Goal: Transaction & Acquisition: Purchase product/service

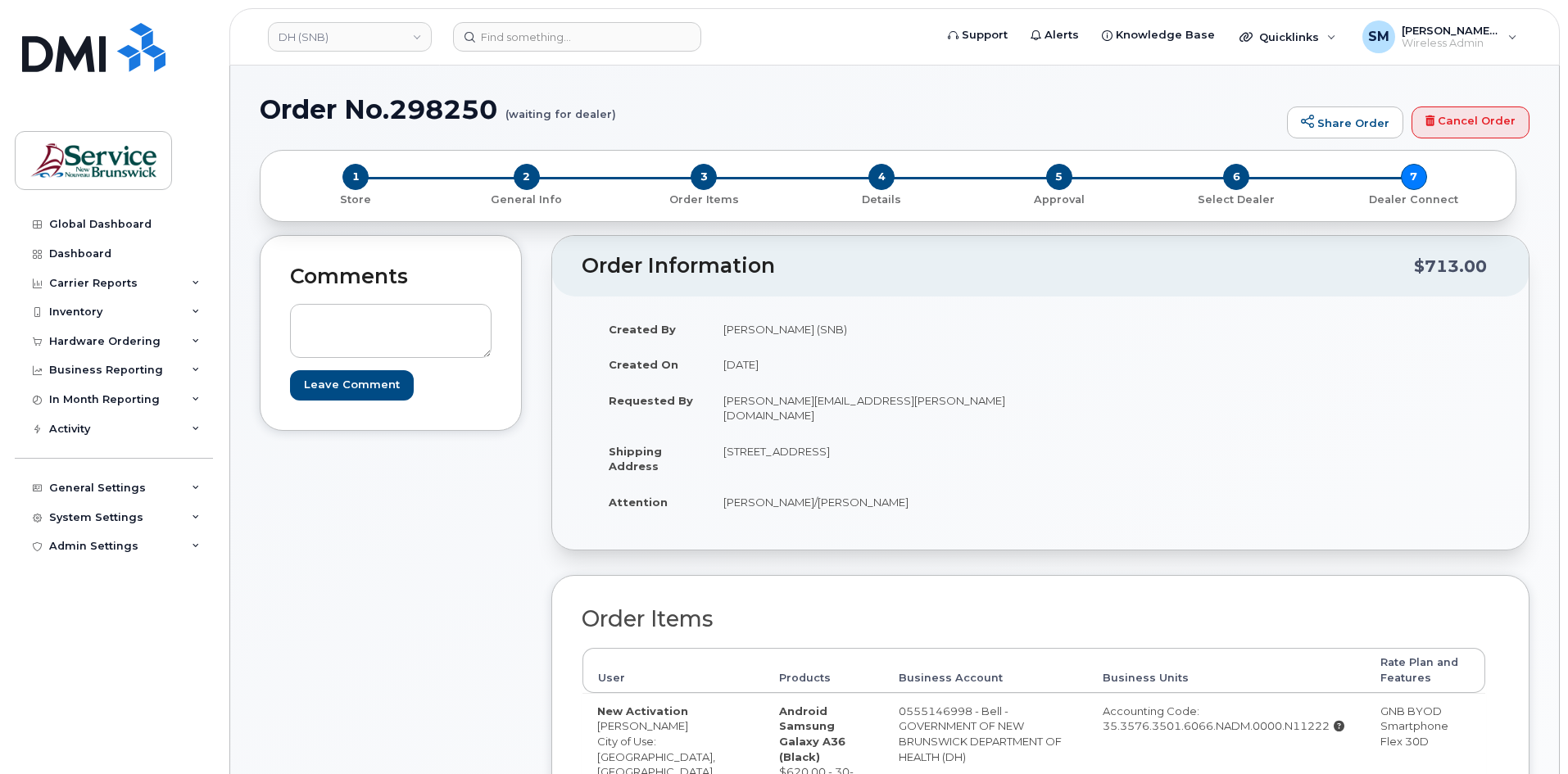
scroll to position [818, 0]
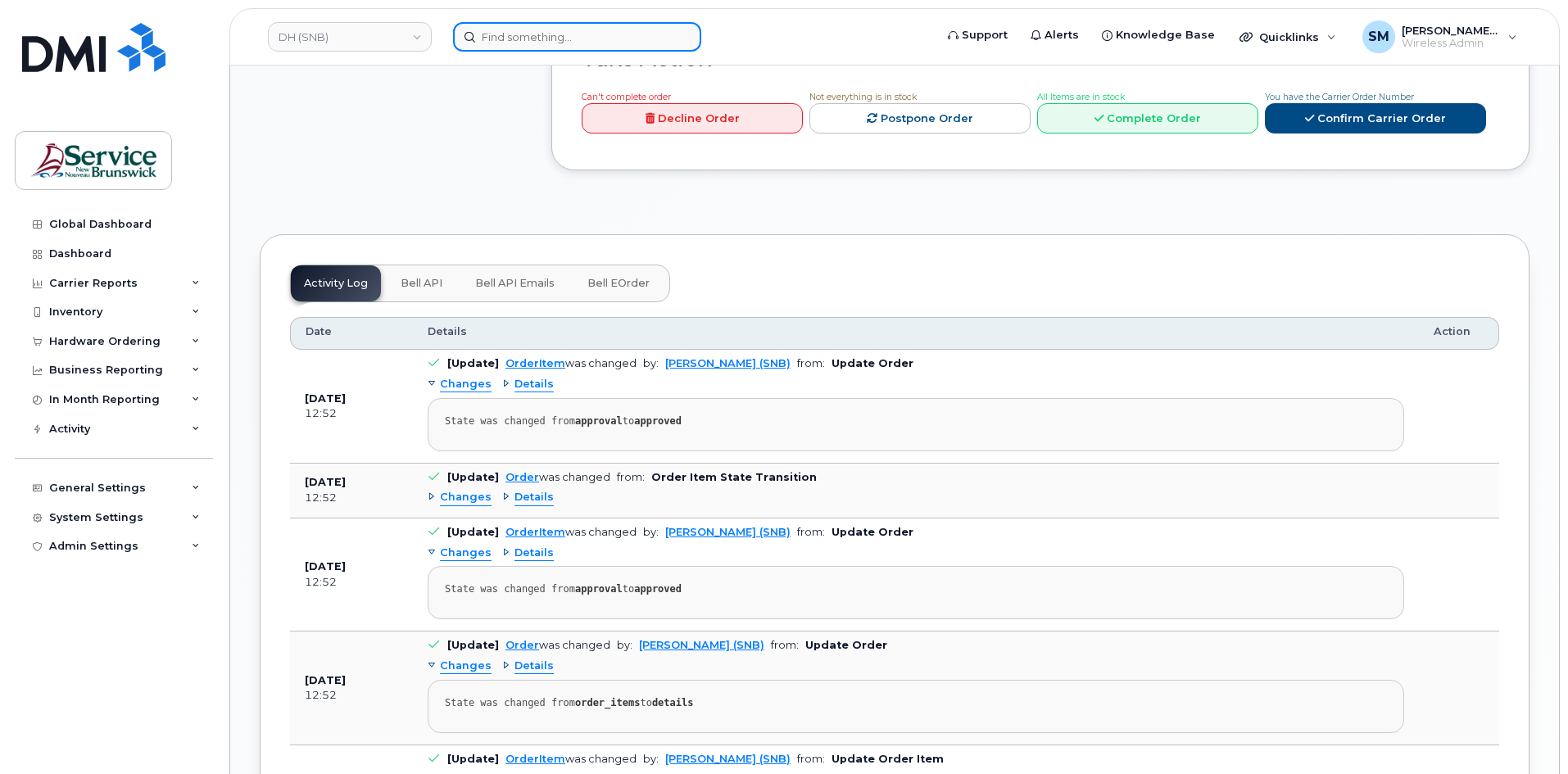
click at [508, 29] on input at bounding box center [577, 37] width 248 height 30
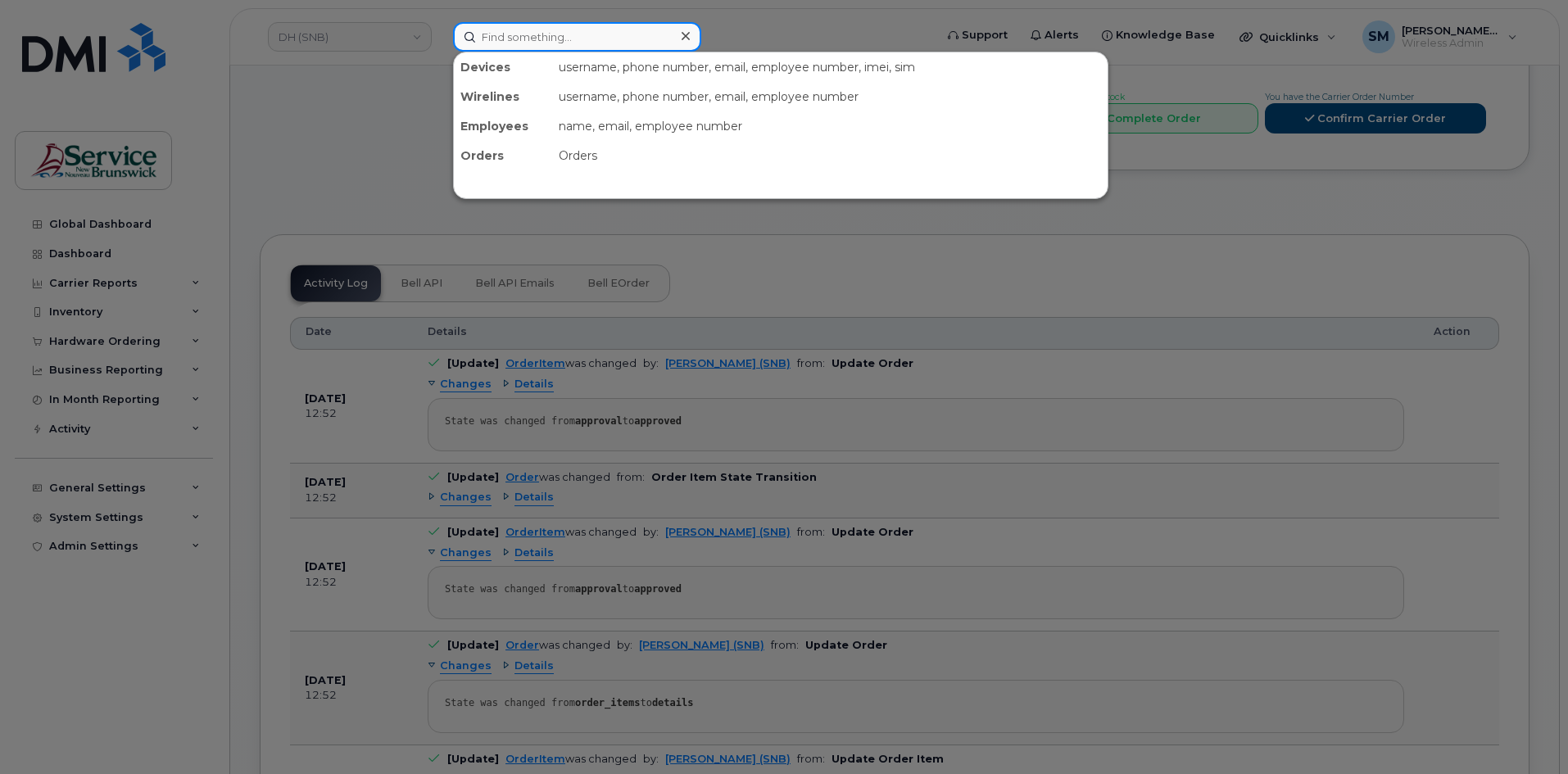
paste input "506 260 2710"
type input "506 260 2710"
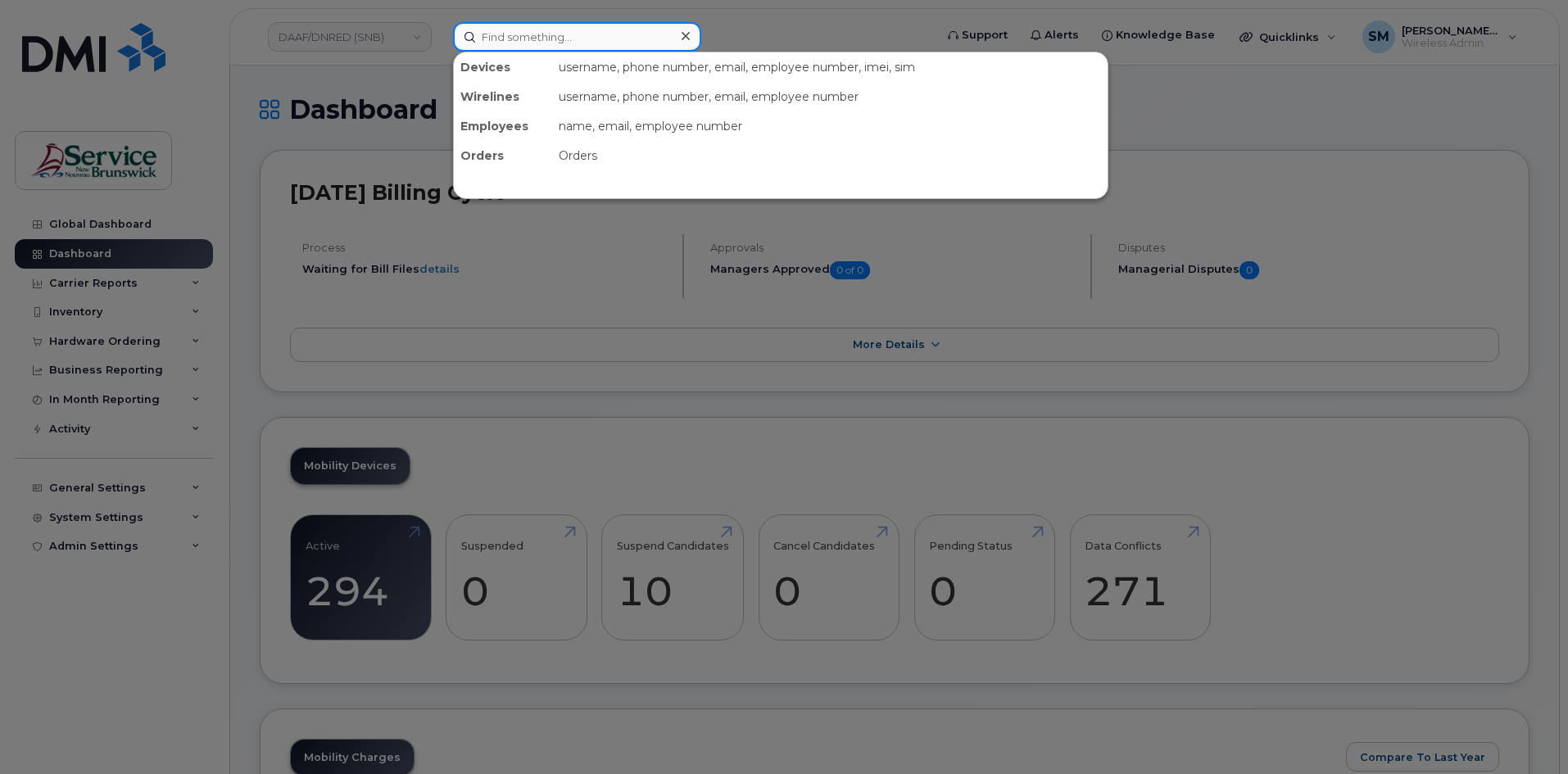
click at [487, 39] on input at bounding box center [577, 37] width 248 height 30
paste input "506 260 2710"
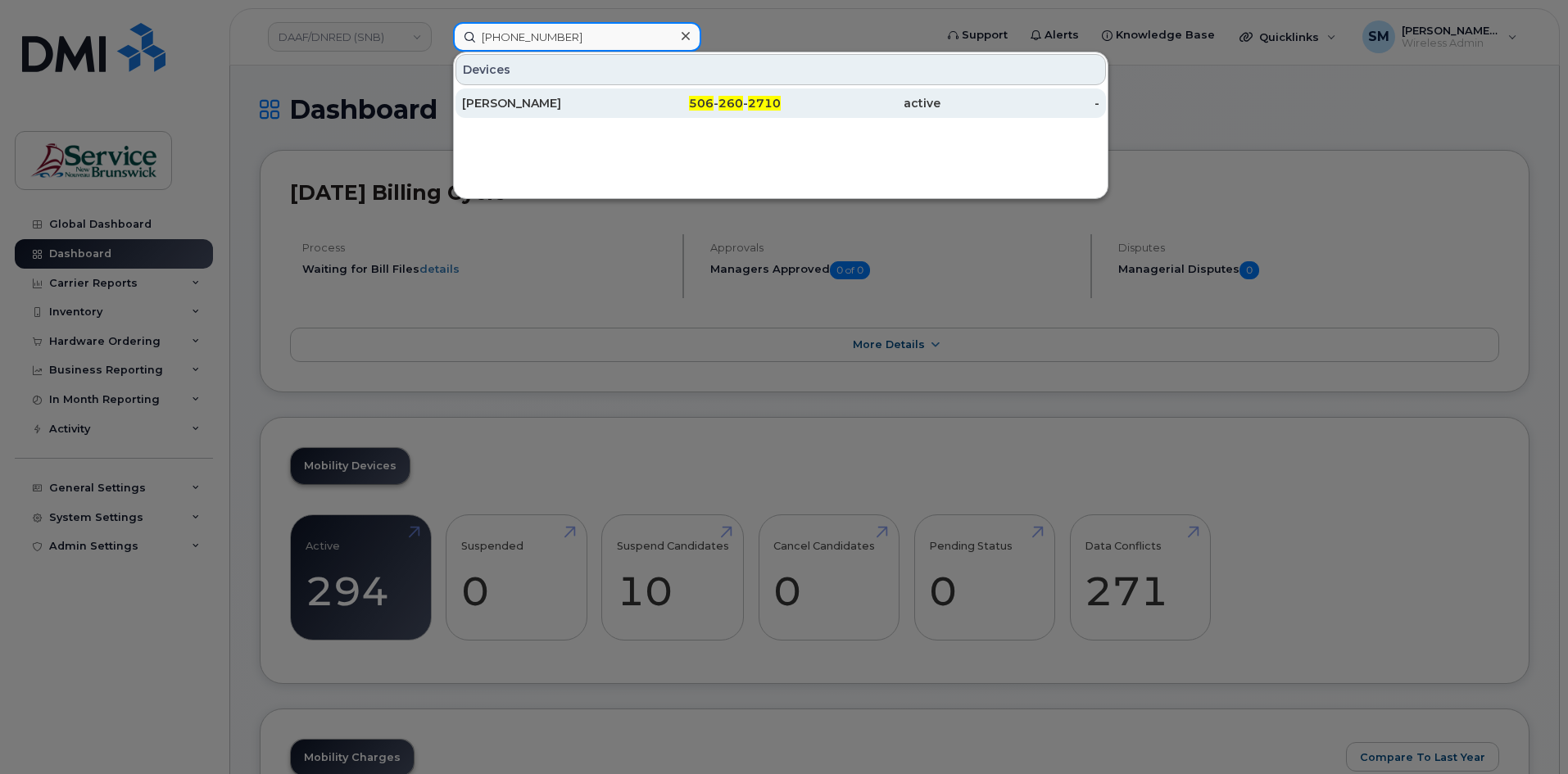
type input "506 260 2710"
click at [530, 103] on div "[PERSON_NAME]" at bounding box center [542, 103] width 160 height 16
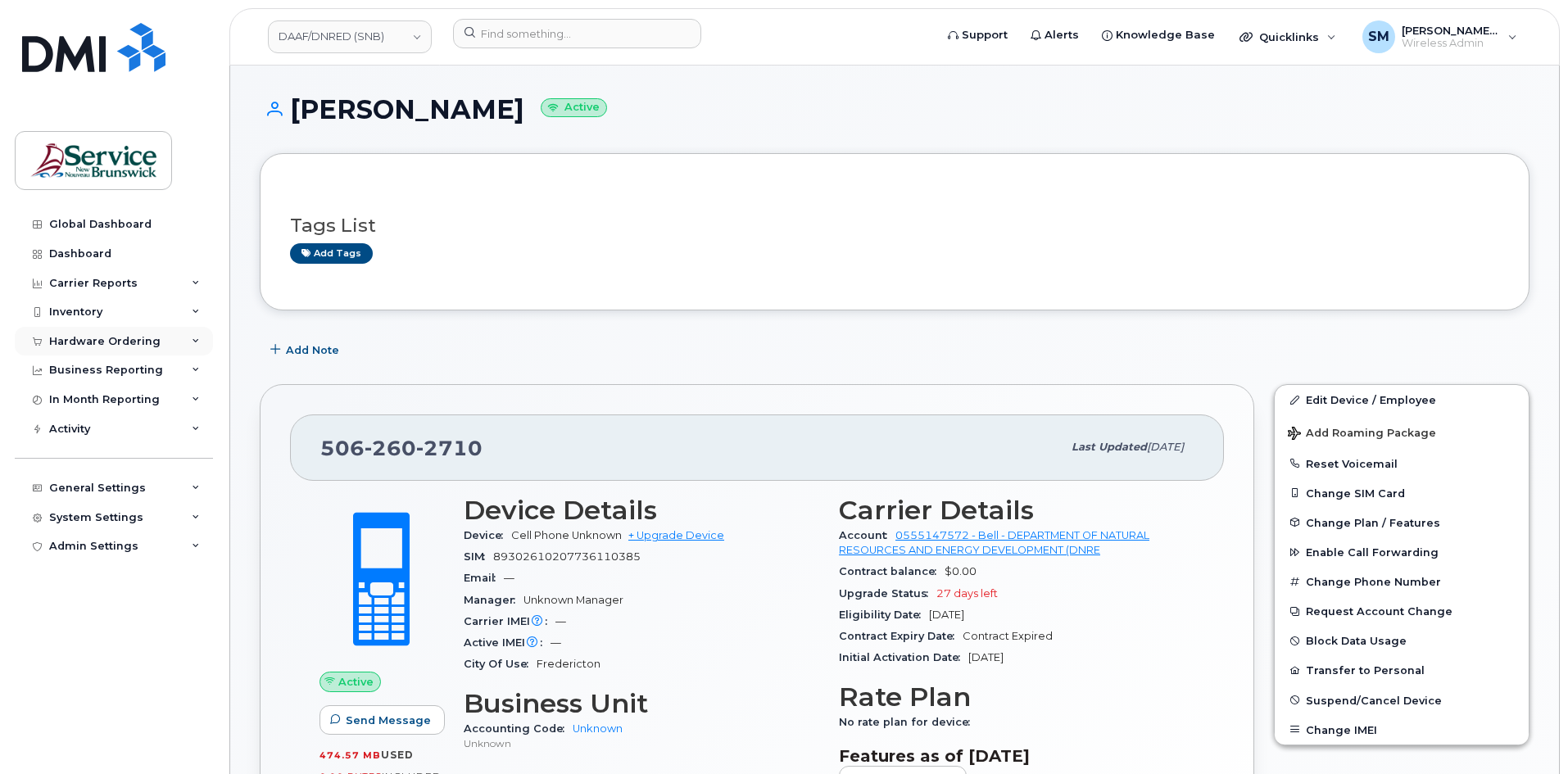
click at [117, 344] on div "Hardware Ordering" at bounding box center [105, 341] width 112 height 13
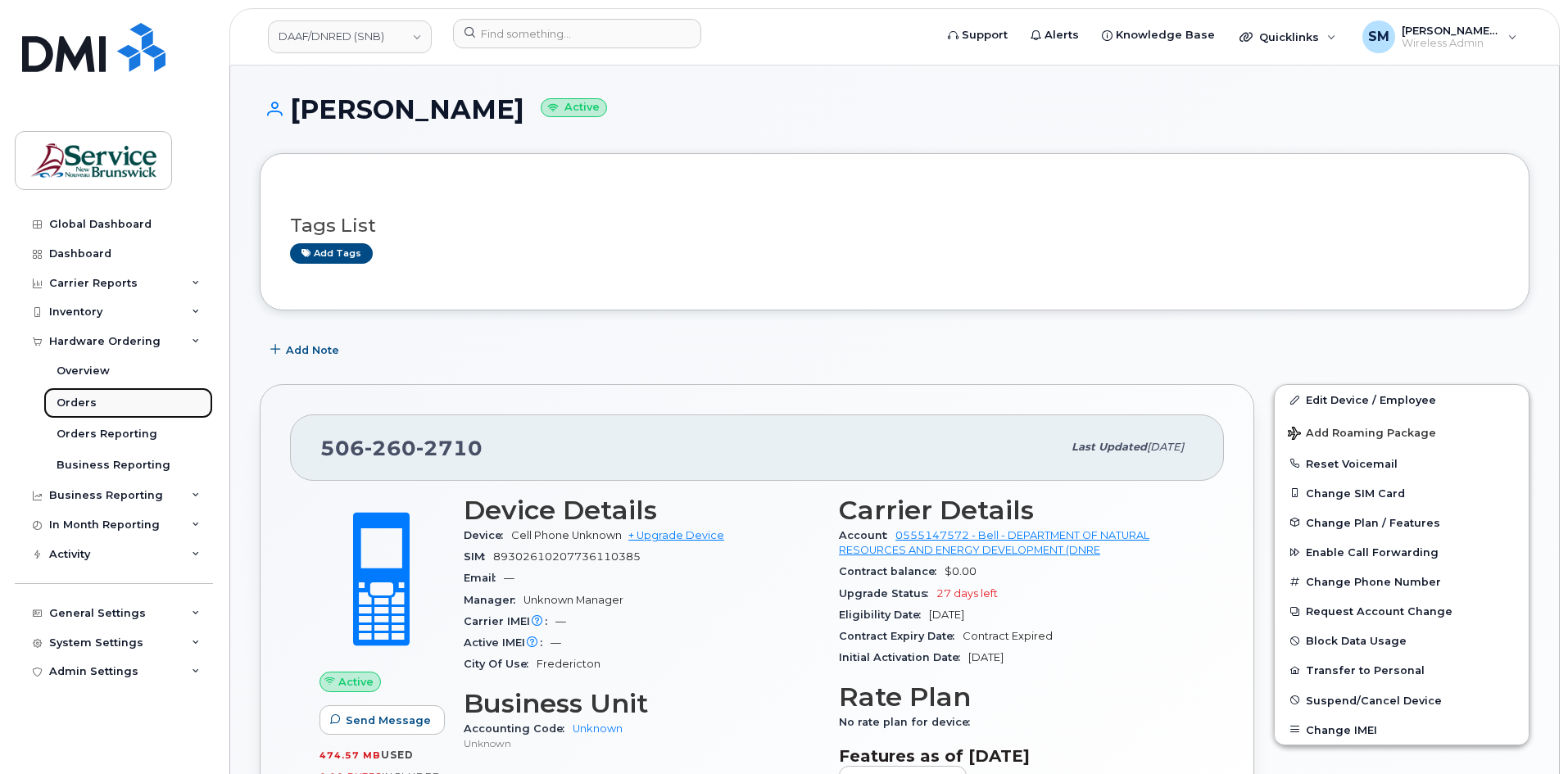
click at [85, 403] on div "Orders" at bounding box center [77, 402] width 40 height 14
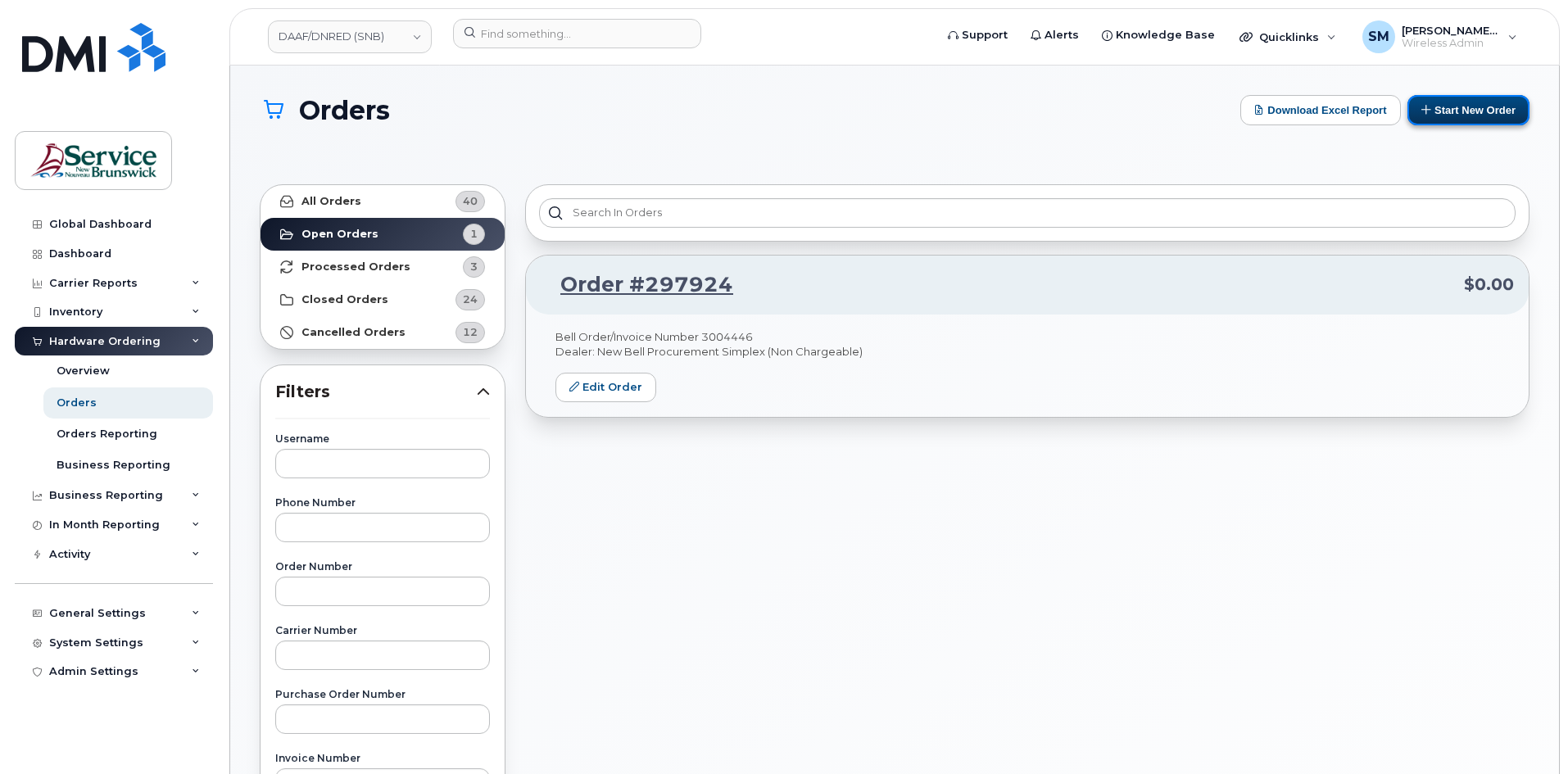
click at [1442, 105] on button "Start New Order" at bounding box center [1468, 111] width 122 height 31
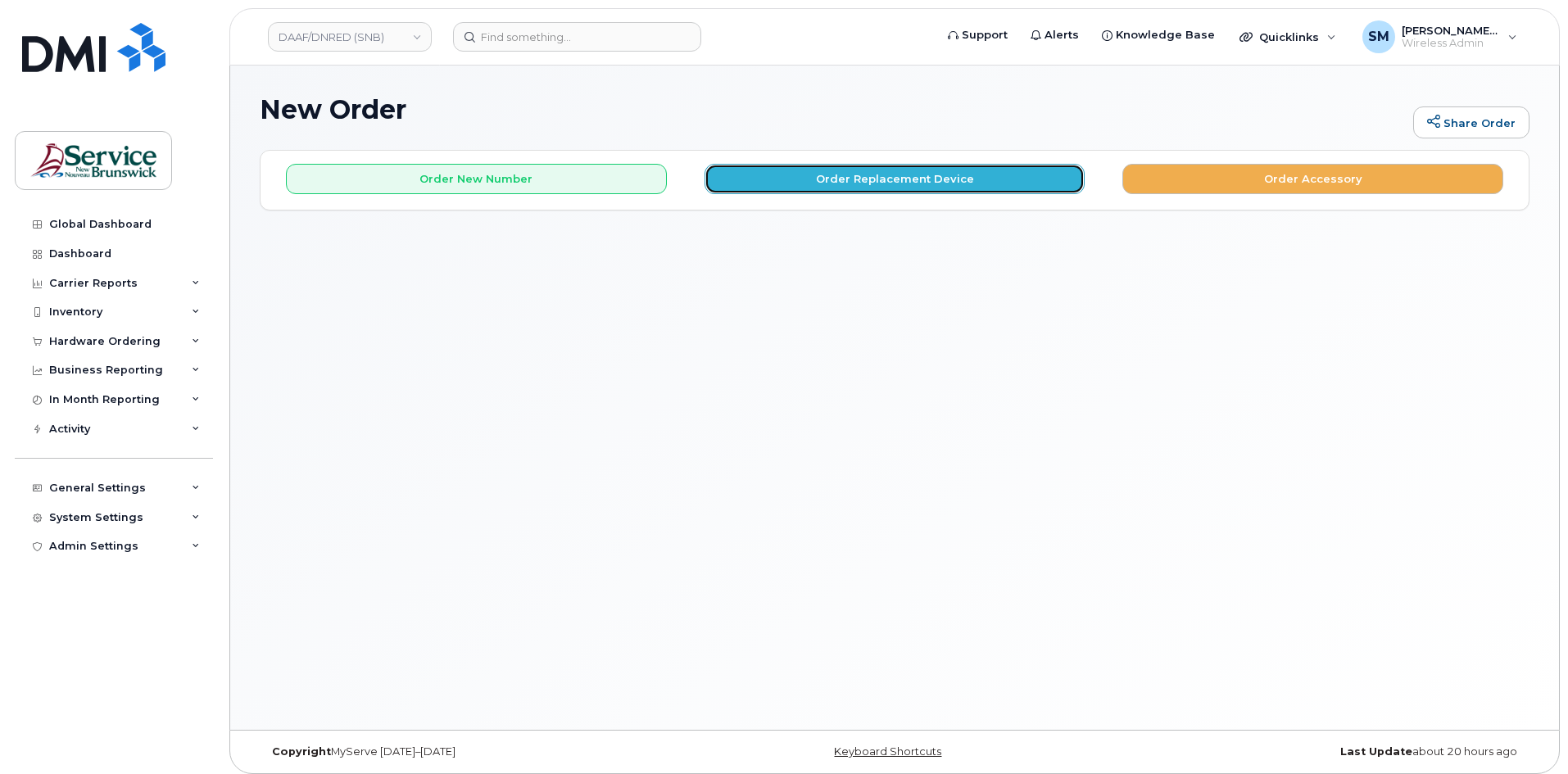
click at [757, 182] on button "Order Replacement Device" at bounding box center [895, 179] width 381 height 31
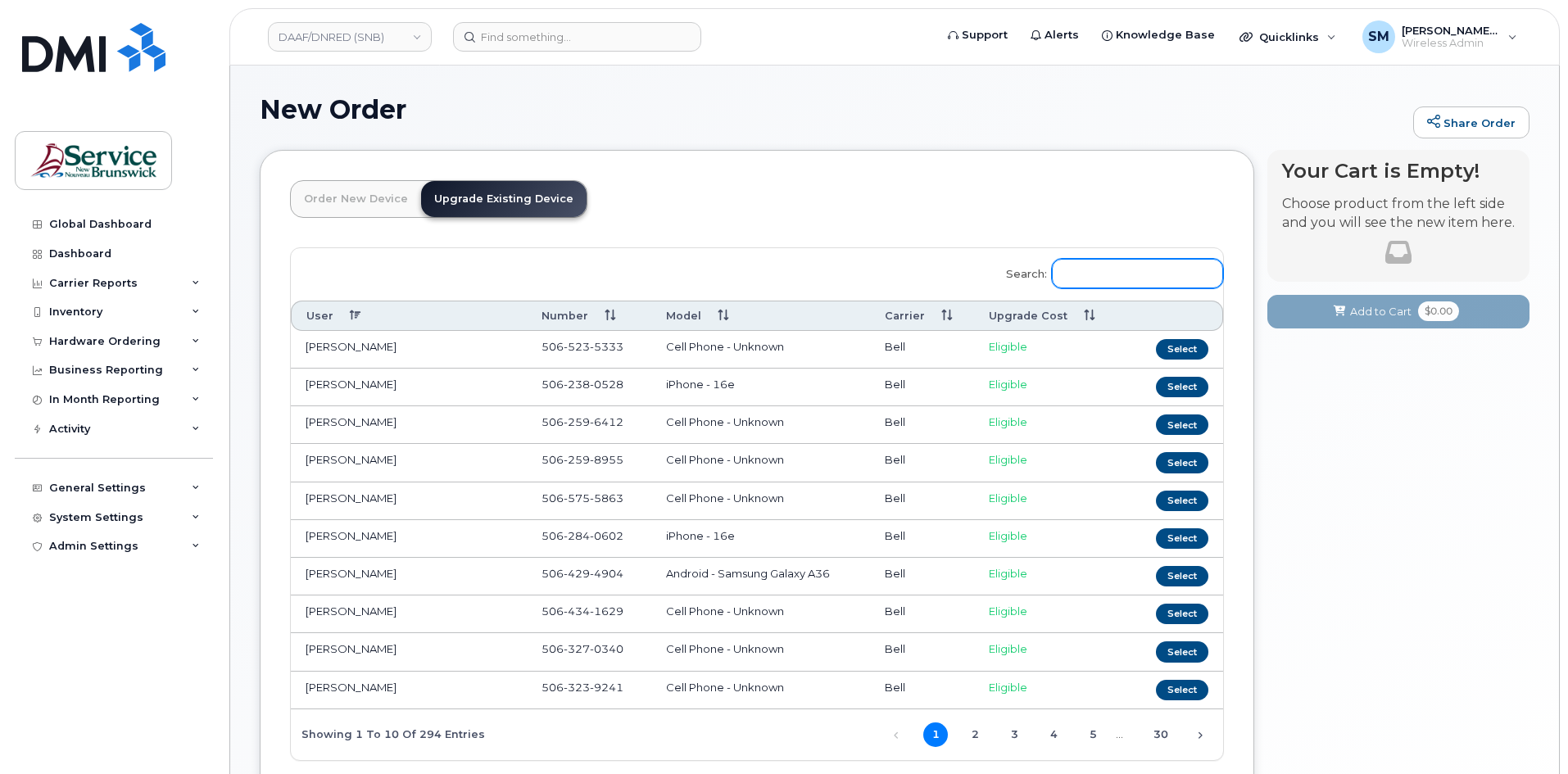
click at [1091, 267] on input "Search:" at bounding box center [1137, 273] width 171 height 30
paste input "[PHONE_NUMBER]"
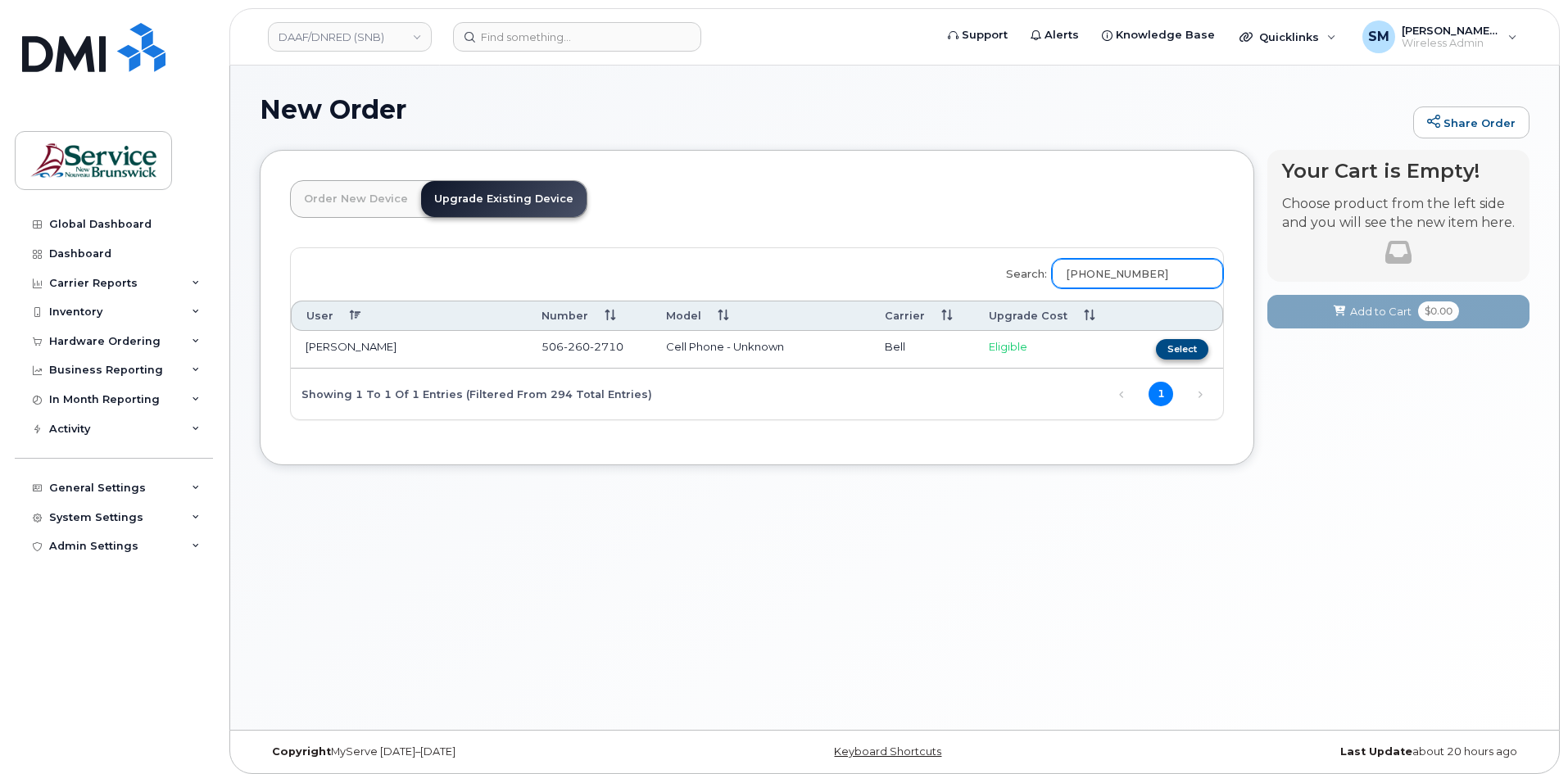
type input "506 260 2710"
click at [1193, 346] on button "Select" at bounding box center [1181, 348] width 52 height 20
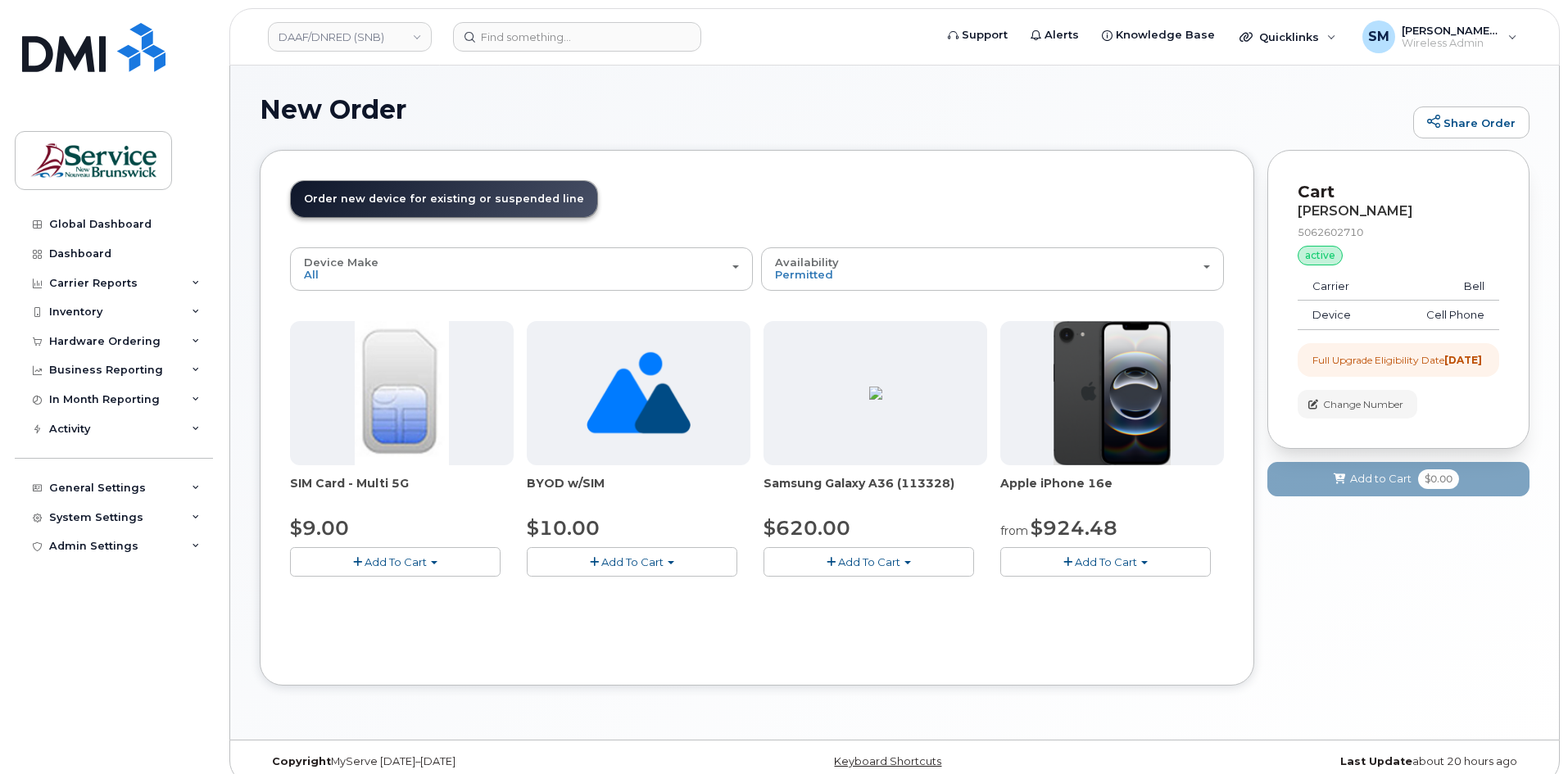
click at [1122, 561] on span "Add To Cart" at bounding box center [1105, 562] width 63 height 13
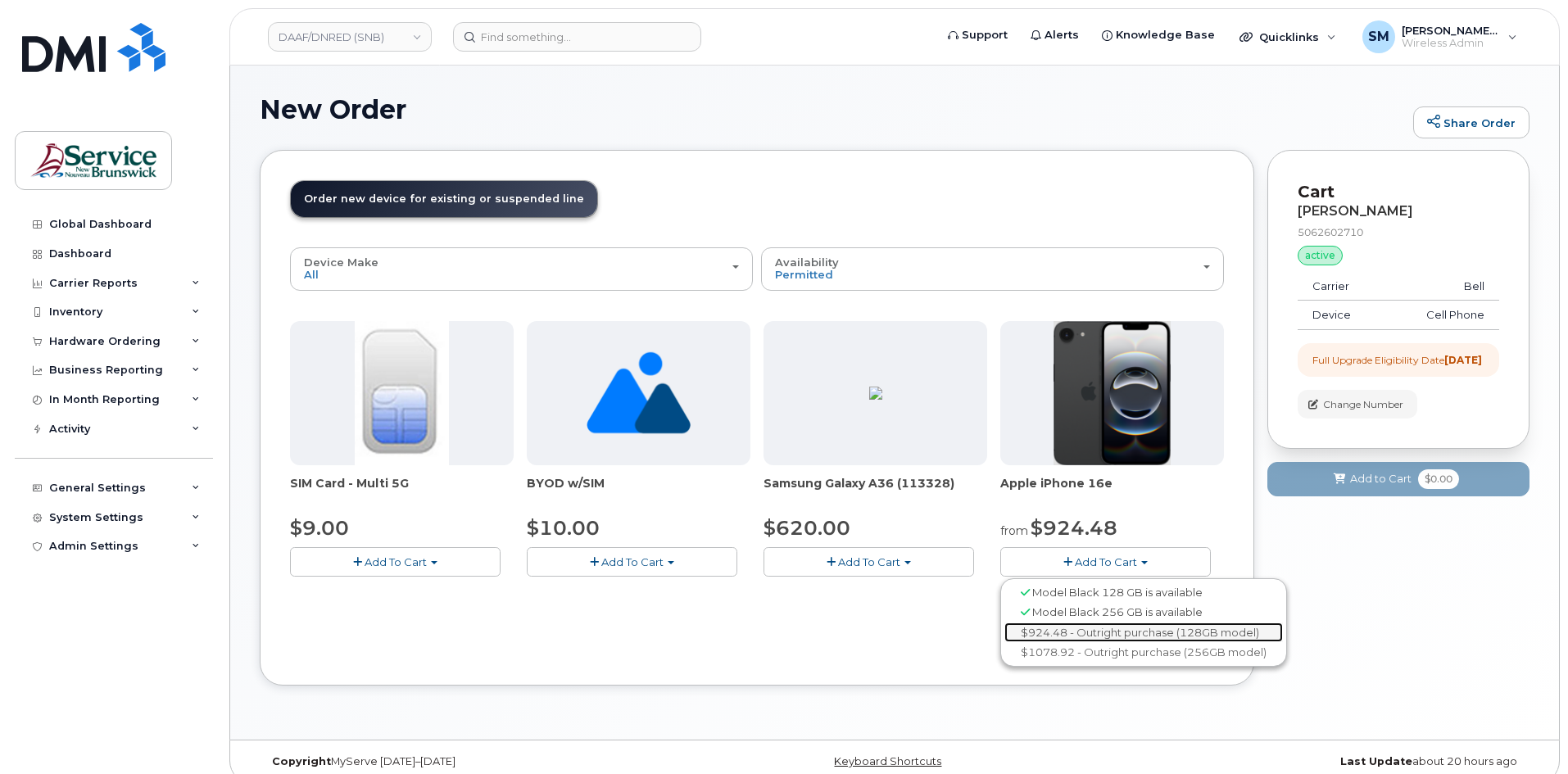
click at [1097, 632] on link "$924.48 - Outright purchase (128GB model)" at bounding box center [1143, 632] width 278 height 20
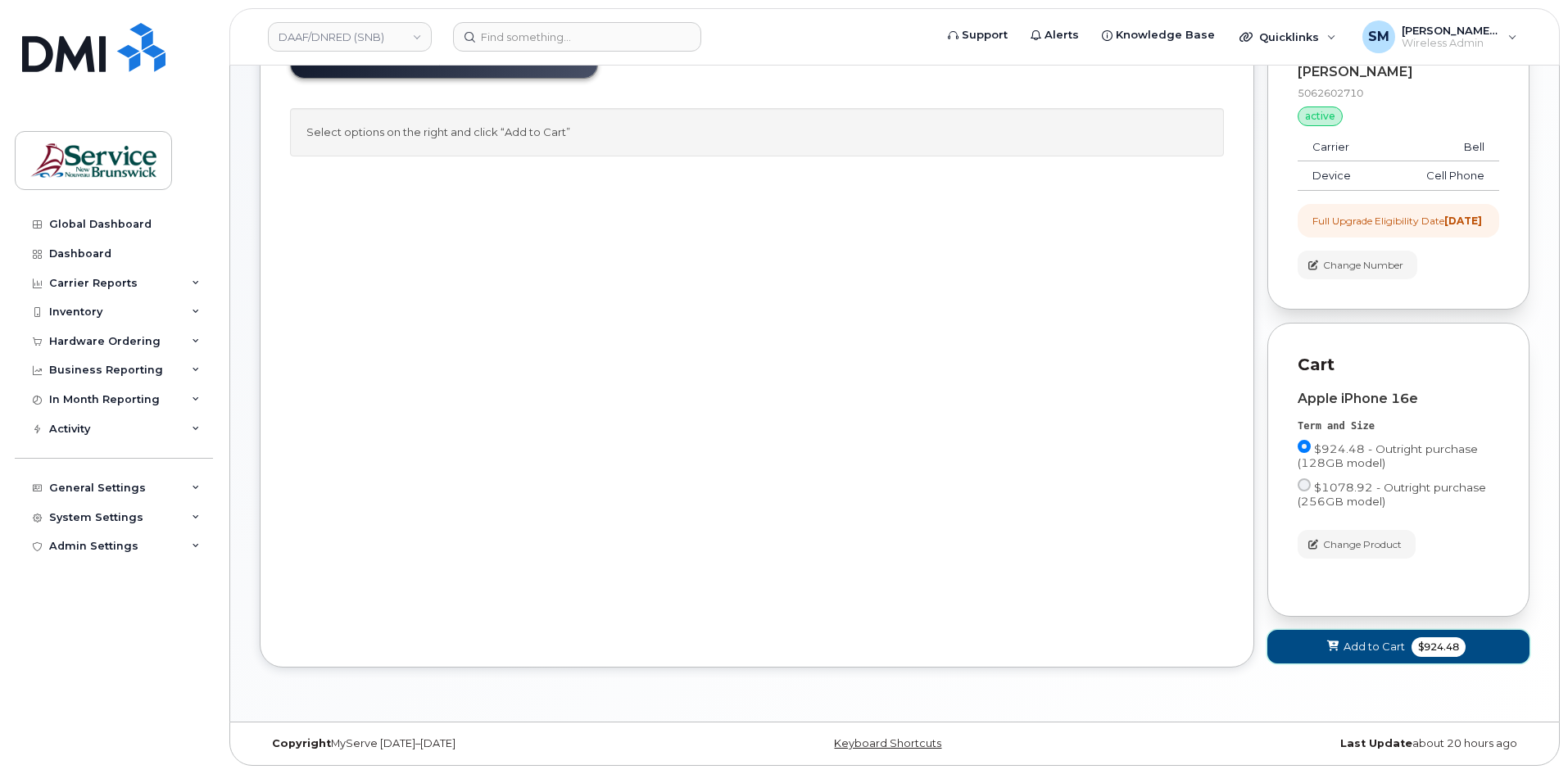
click at [1370, 653] on span "Add to Cart" at bounding box center [1374, 646] width 62 height 15
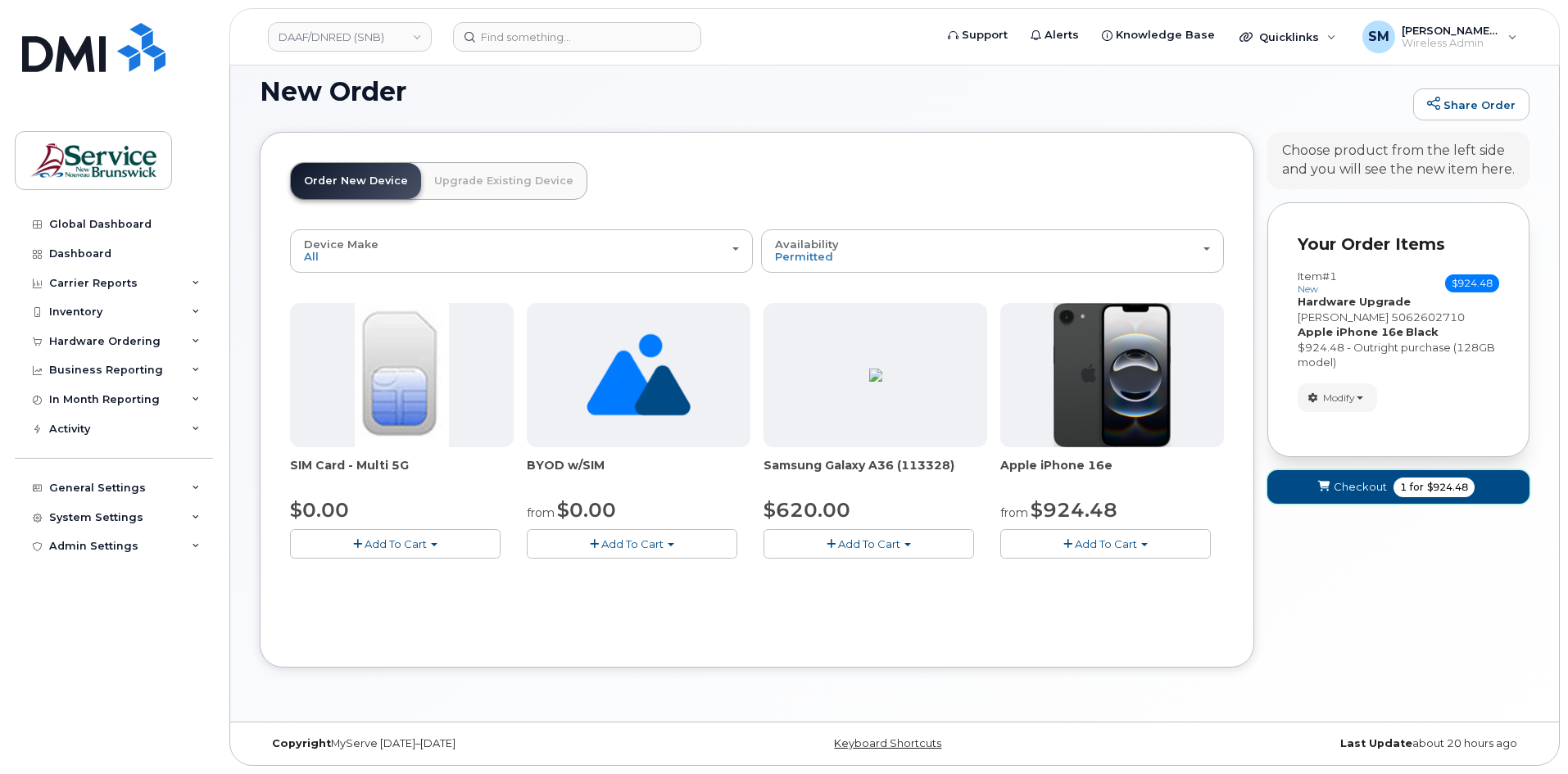
click at [1353, 487] on span "Checkout" at bounding box center [1359, 487] width 53 height 15
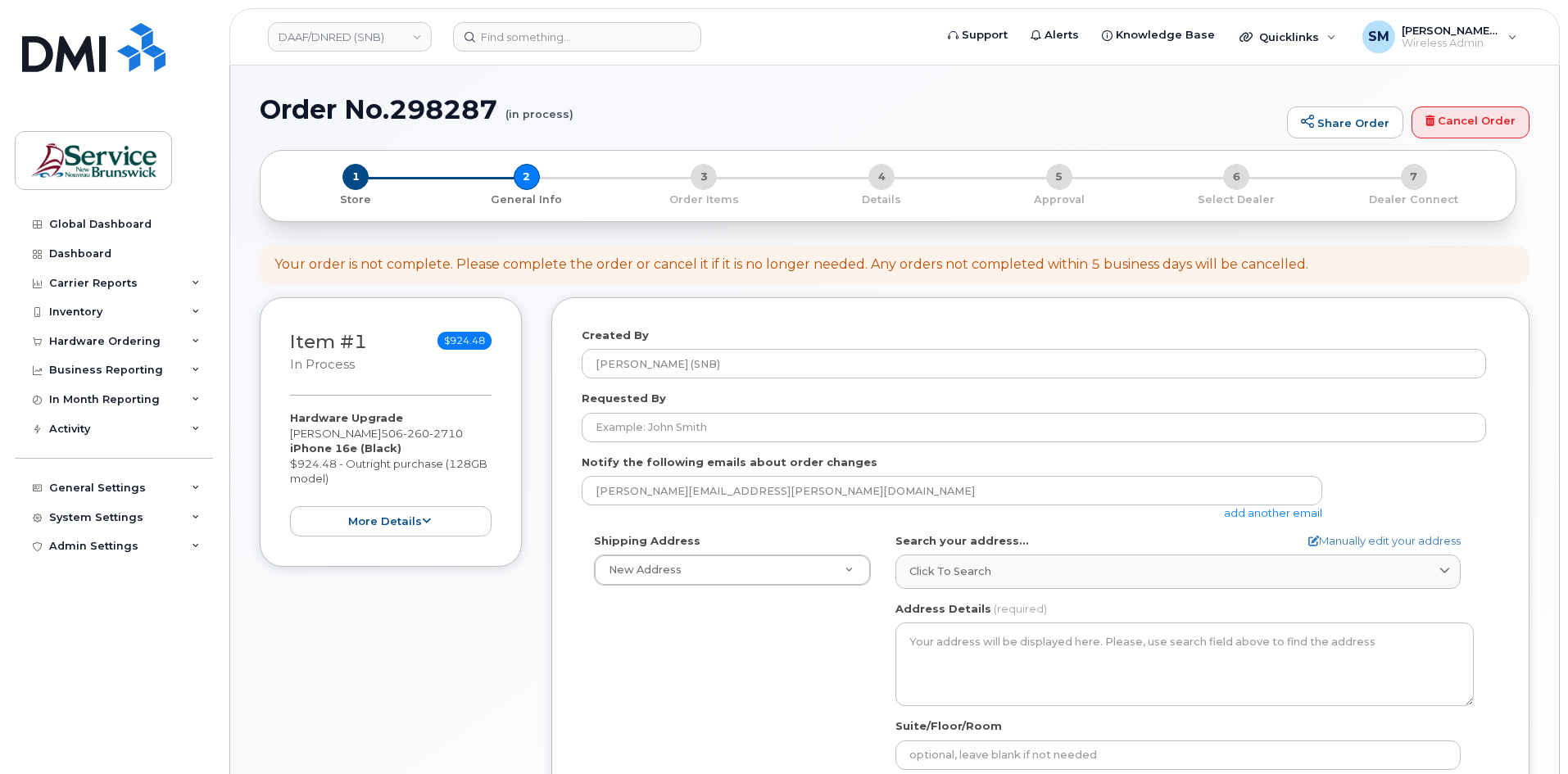
select select
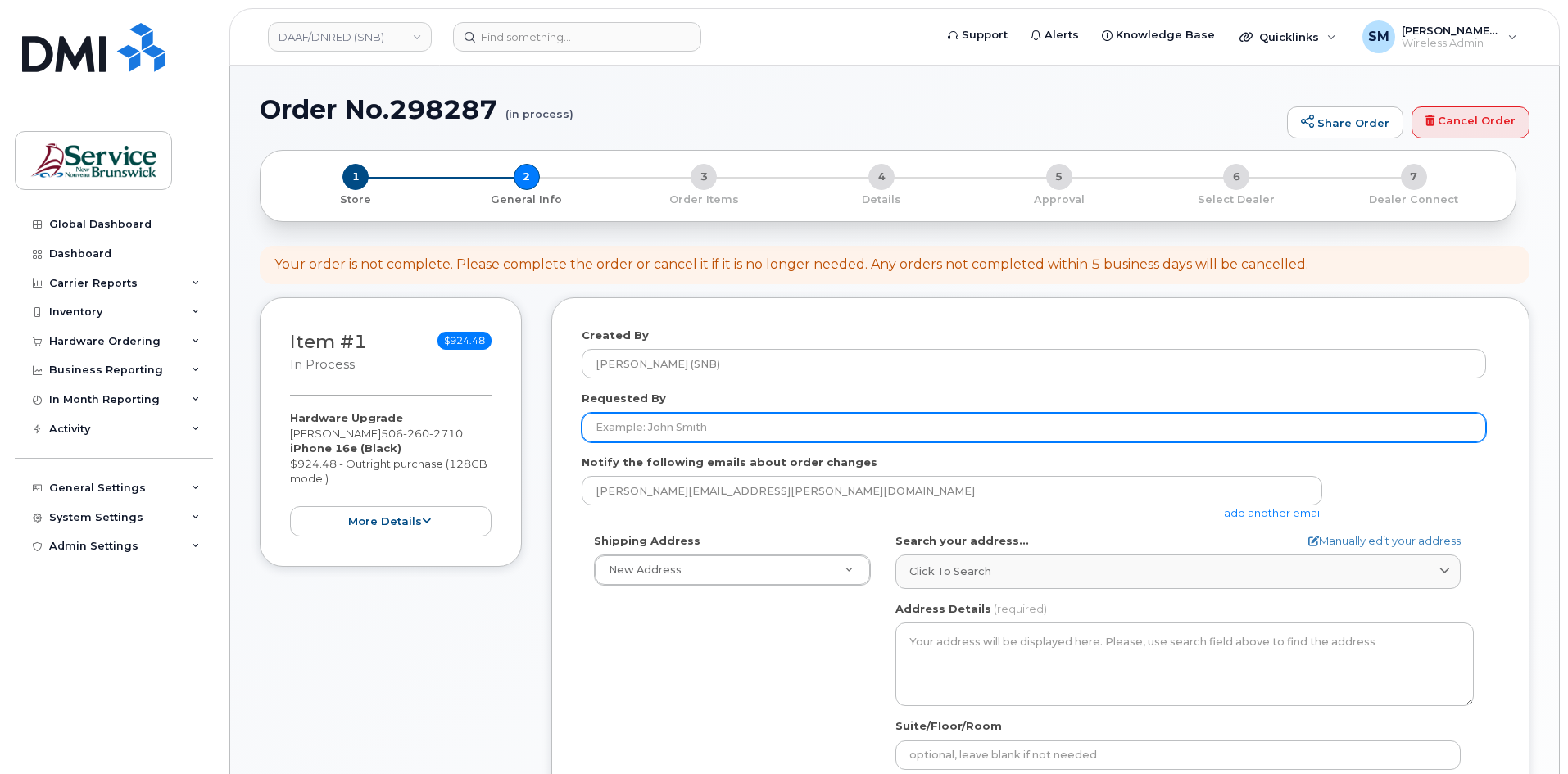
click at [746, 427] on input "Requested By" at bounding box center [1034, 427] width 904 height 30
paste input "[PERSON_NAME][EMAIL_ADDRESS][PERSON_NAME][DOMAIN_NAME]"
type input "[PERSON_NAME][EMAIL_ADDRESS][PERSON_NAME][DOMAIN_NAME]"
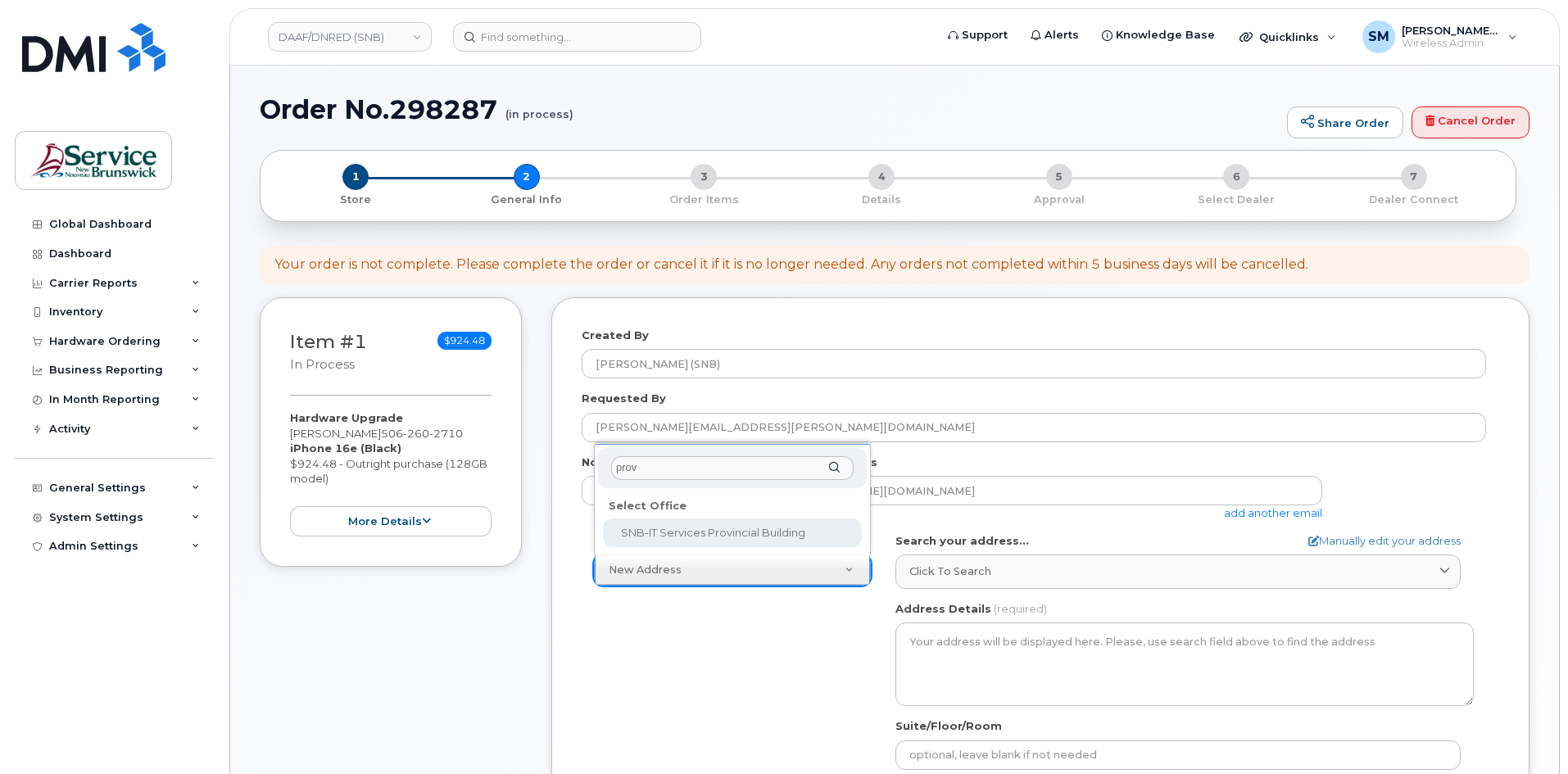
type input "prov"
select select
type textarea "350 St. George St Bathurst New Brunswick E2A 1B9"
type input "[PERSON_NAME]/[PERSON_NAME]"
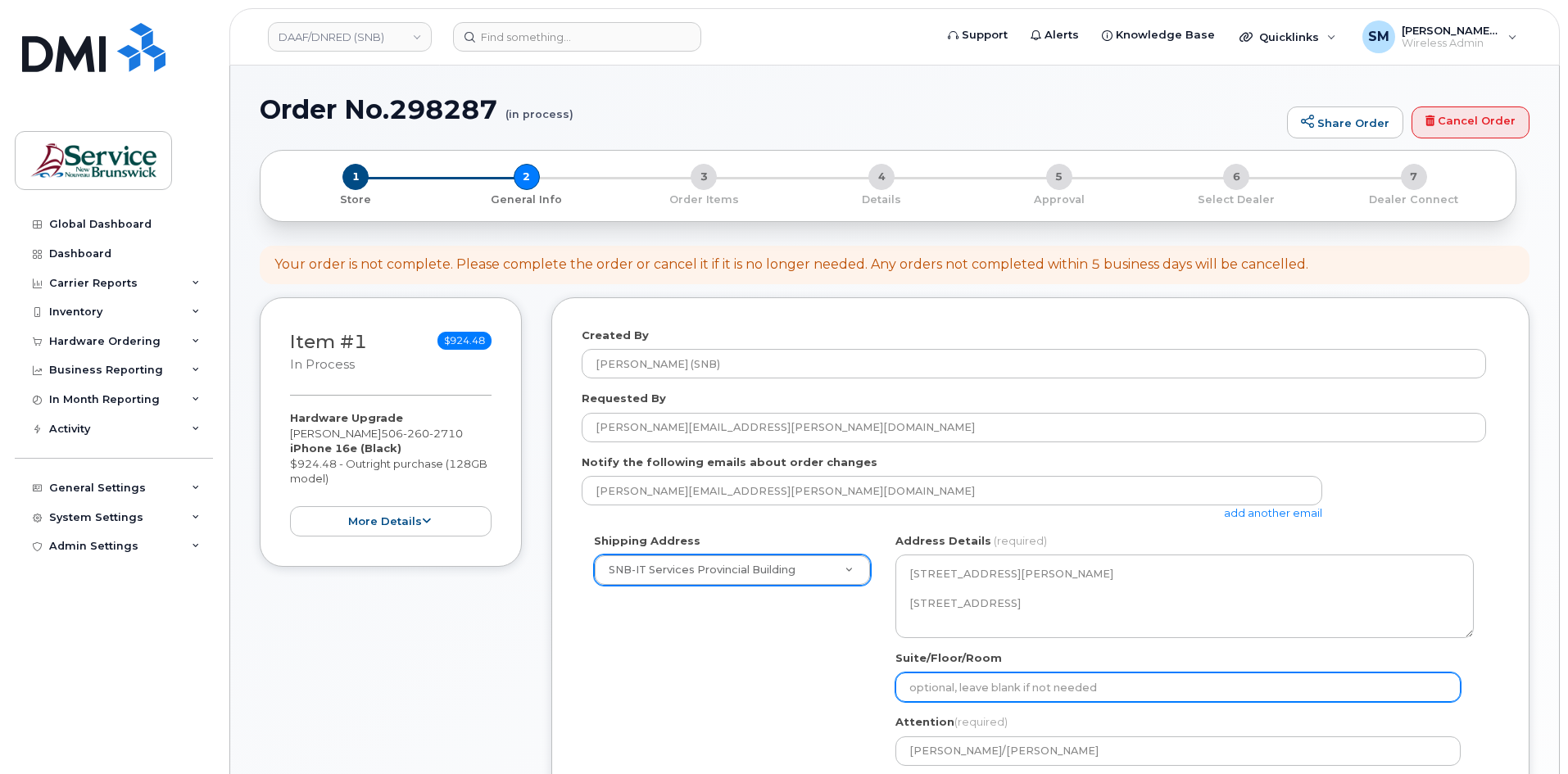
click at [1044, 692] on input "Suite/Floor/Room" at bounding box center [1177, 687] width 565 height 30
paste input "WO0000000479592"
select select
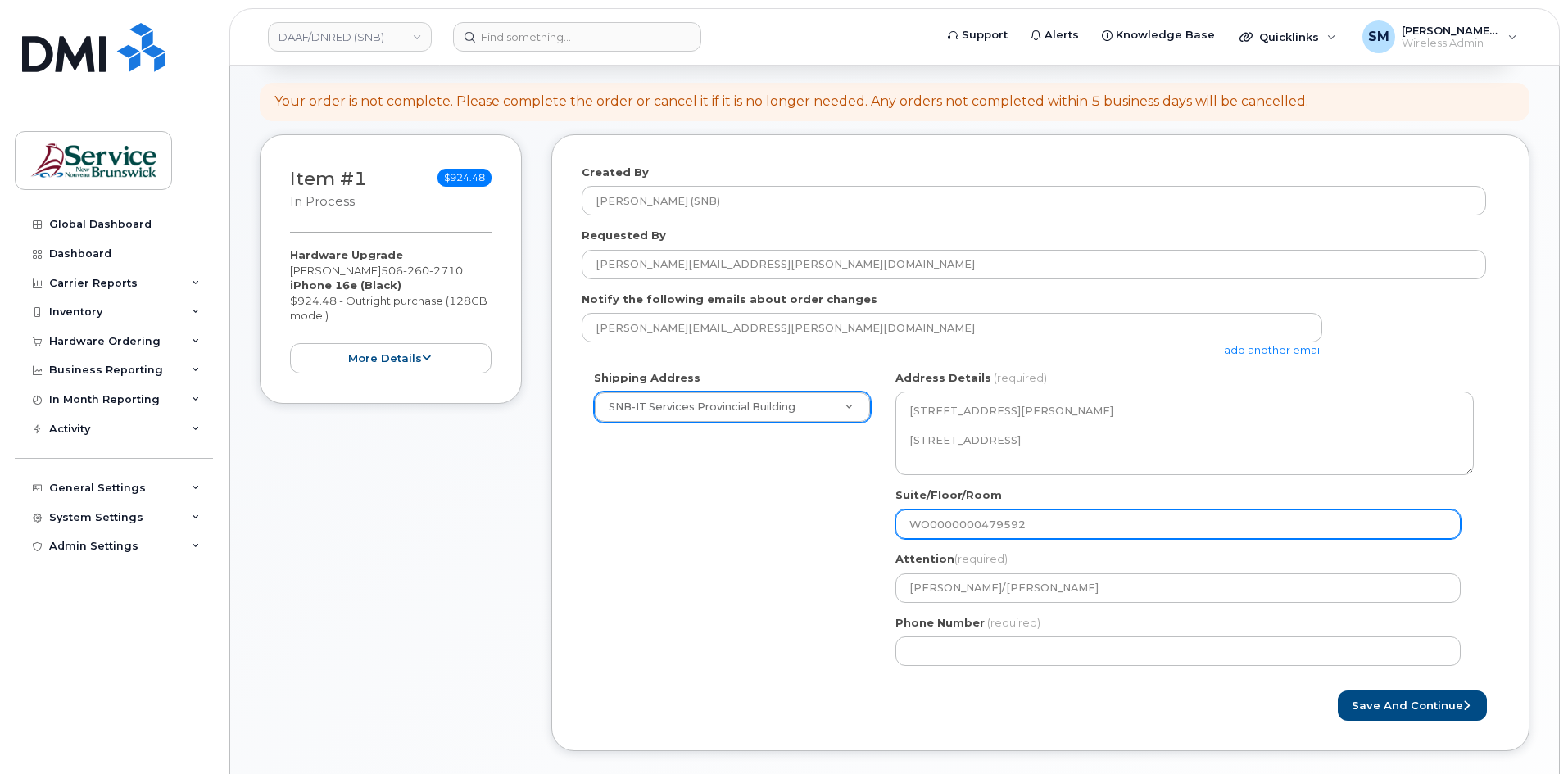
scroll to position [163, 0]
type input "WO0000000479592"
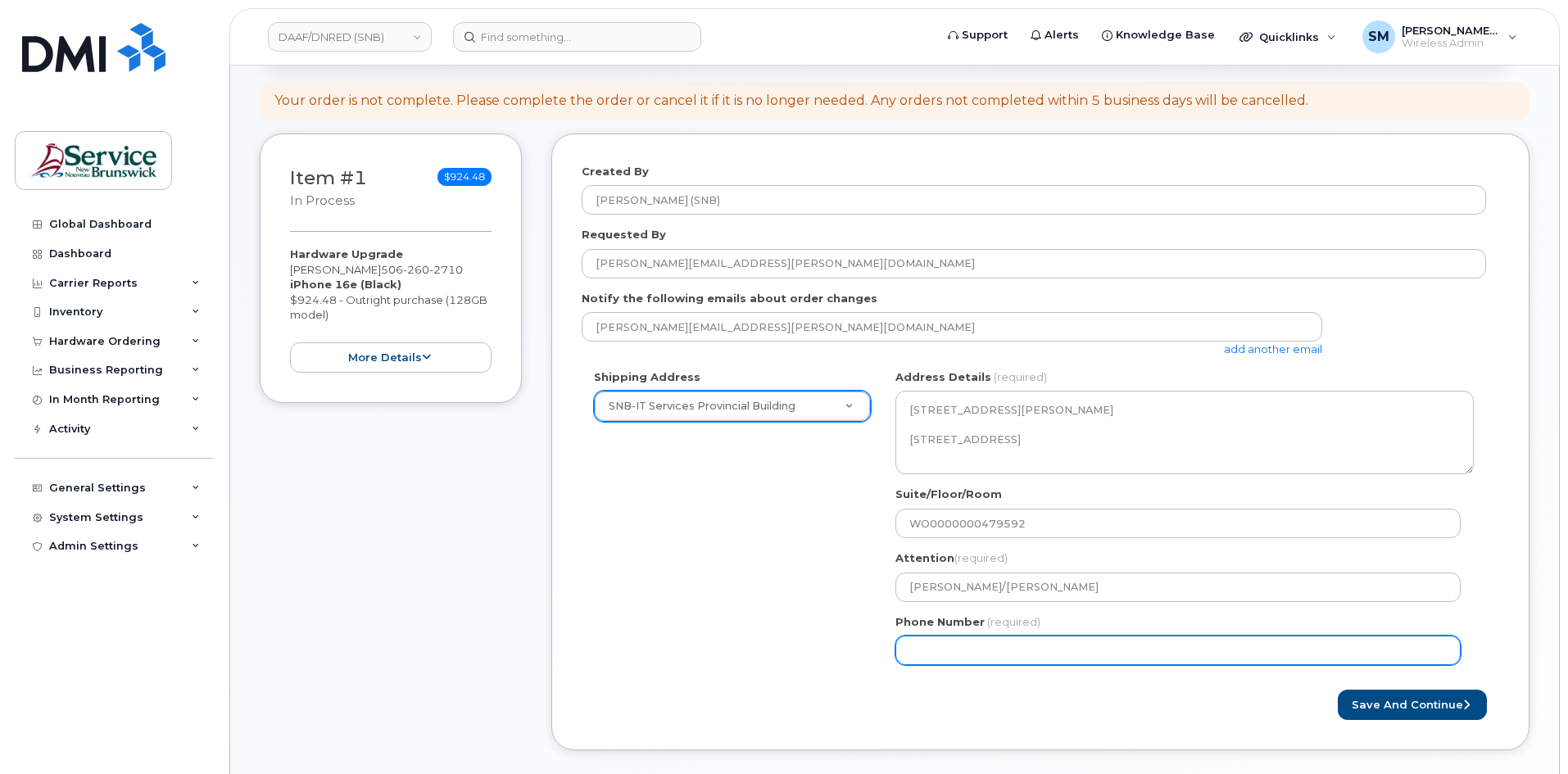
drag, startPoint x: 1017, startPoint y: 644, endPoint x: 1026, endPoint y: 640, distance: 9.8
click at [1017, 644] on input "Phone Number" at bounding box center [1177, 650] width 565 height 30
select select
type input "506639633"
select select
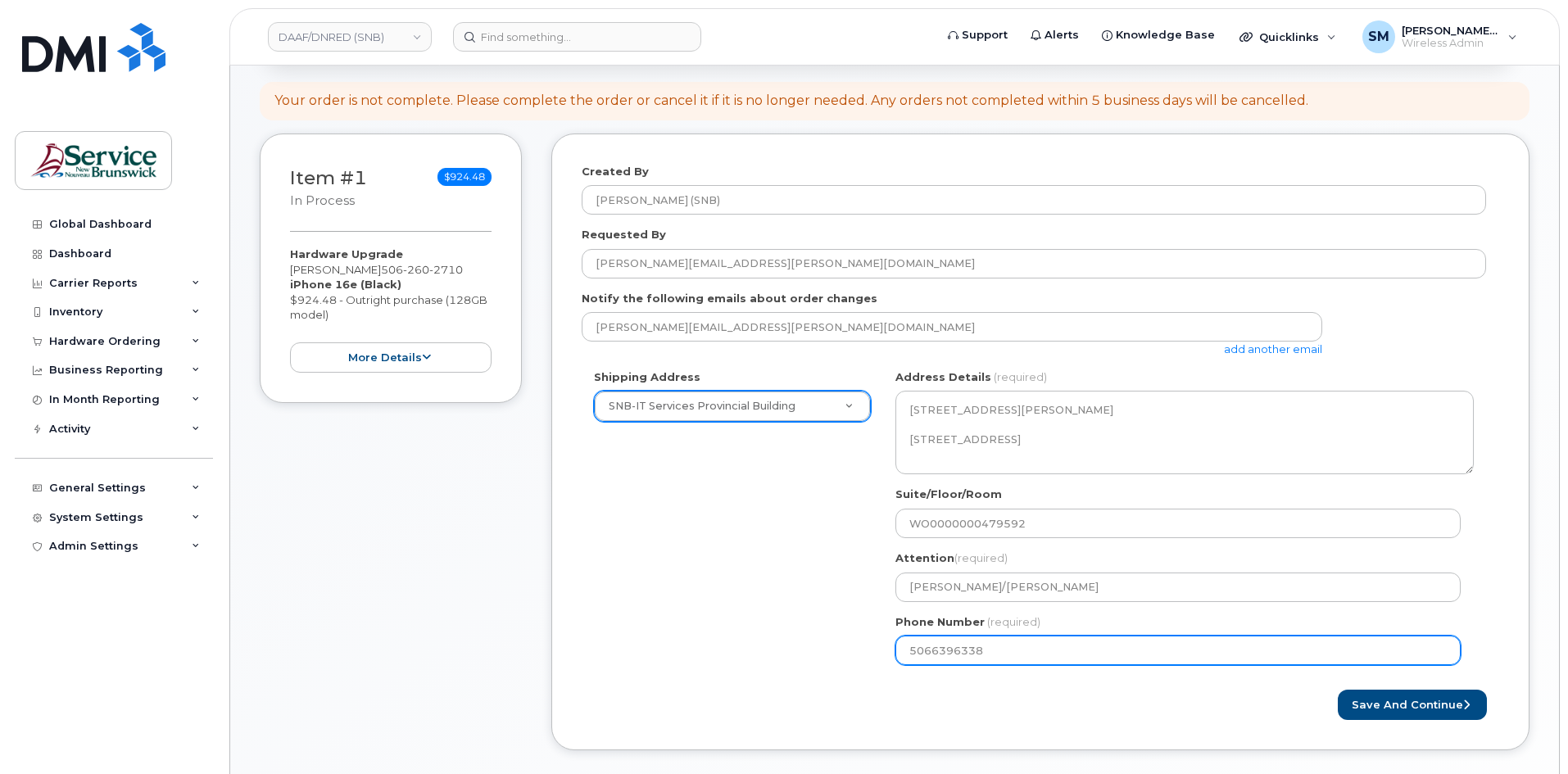
type input "5066396338"
click at [1337, 689] on button "Save and Continue" at bounding box center [1411, 705] width 149 height 31
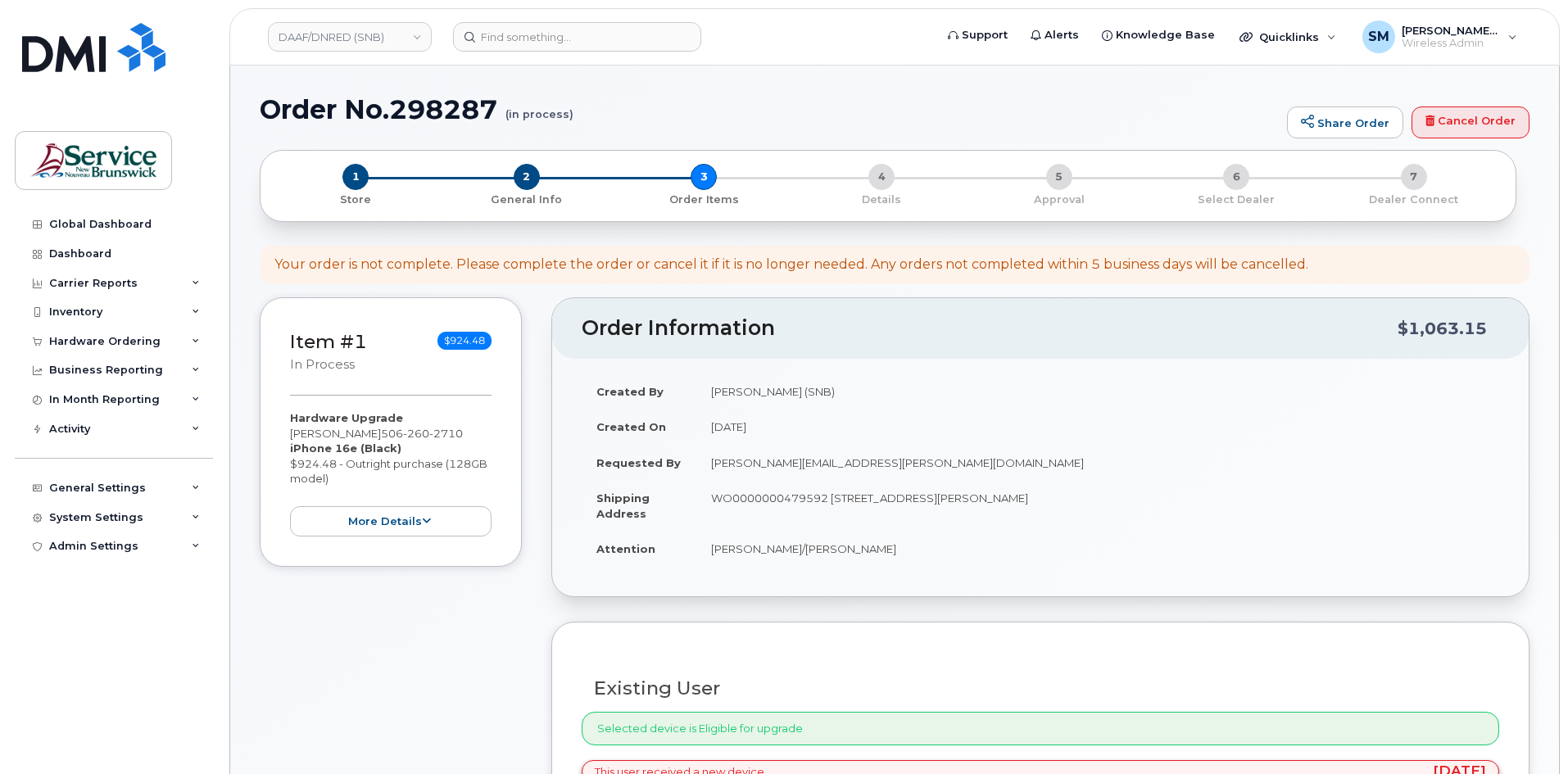
select select
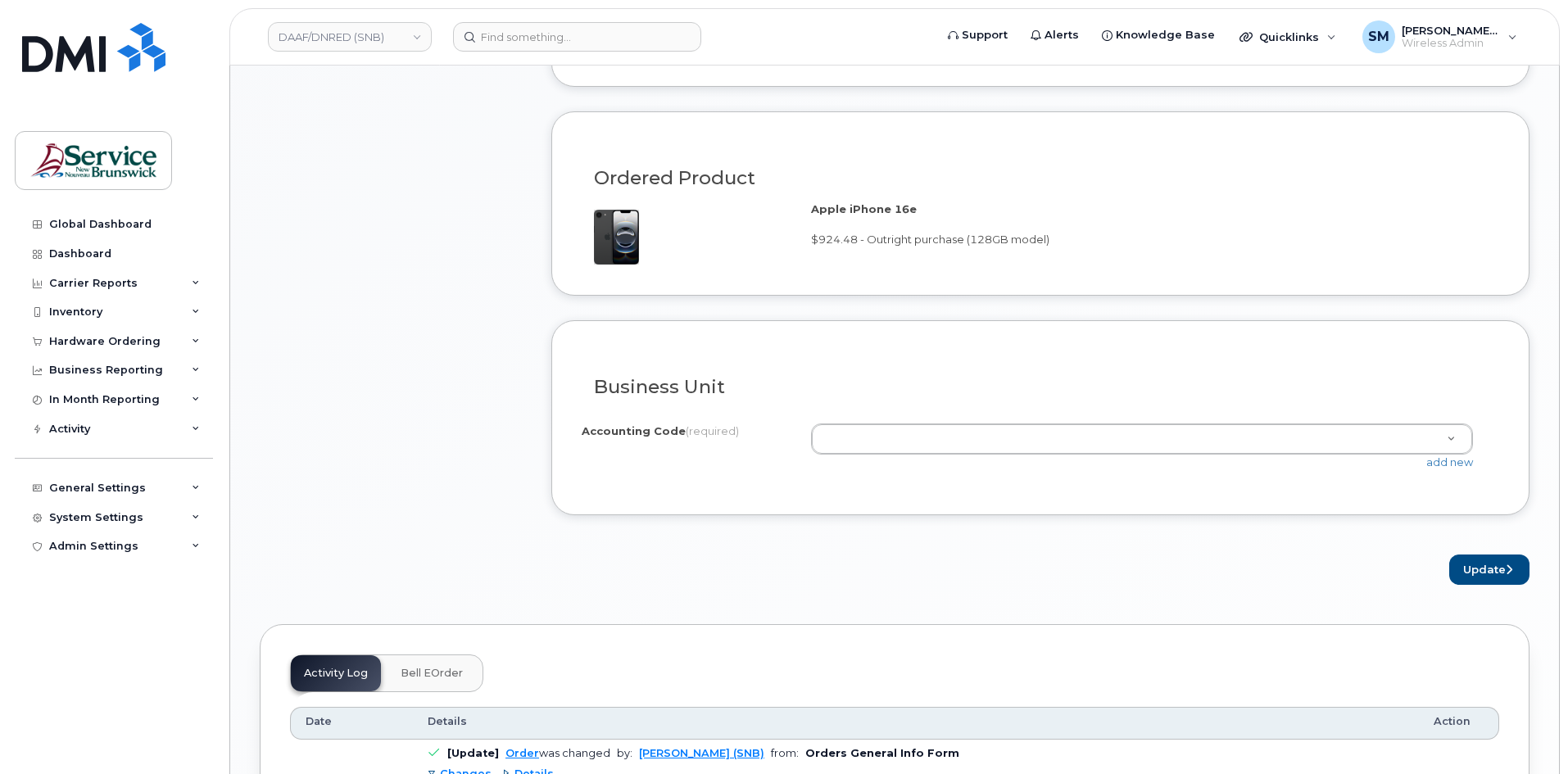
scroll to position [1146, 0]
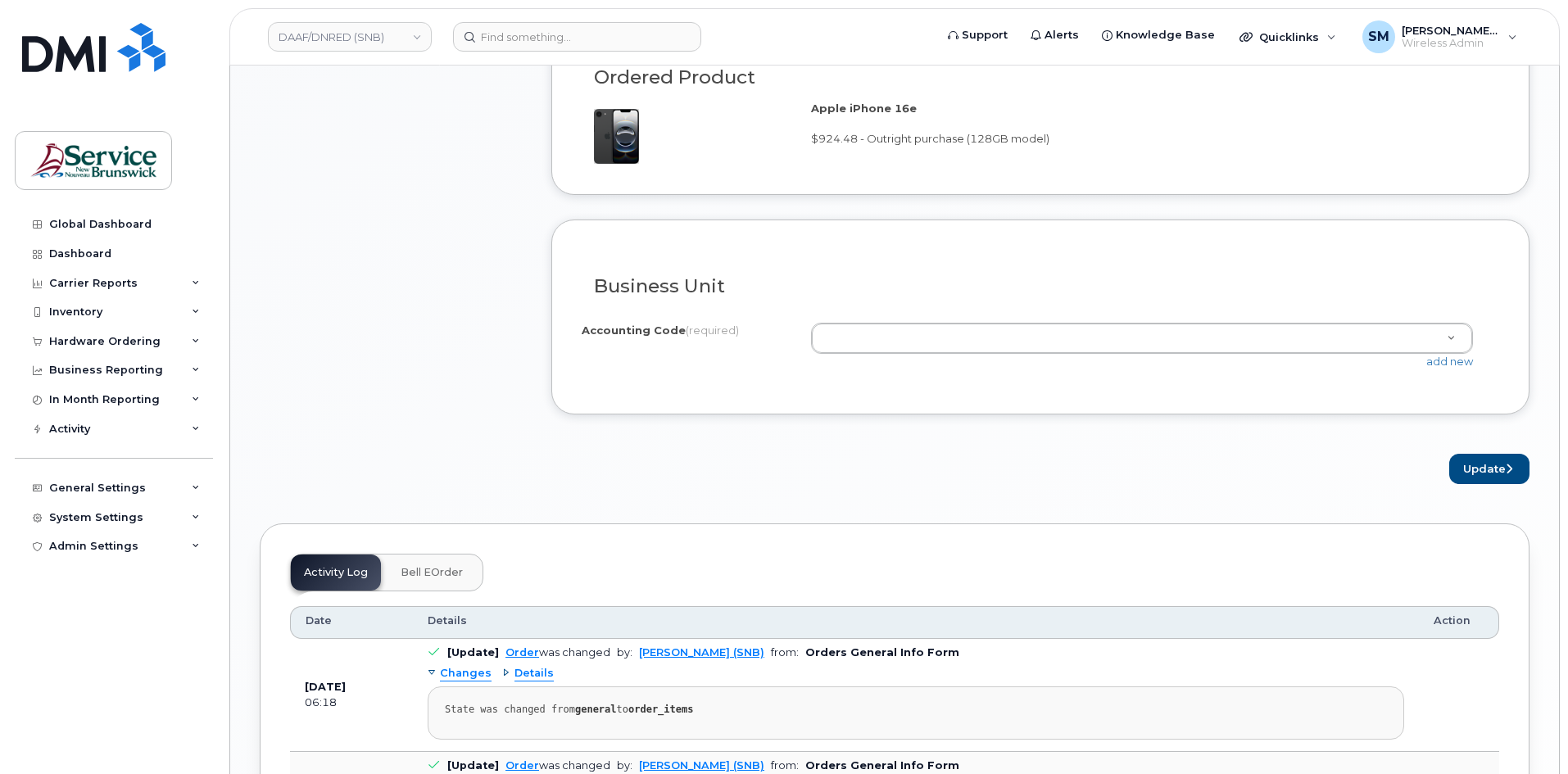
click at [1454, 368] on div "add new" at bounding box center [1149, 362] width 675 height 15
click at [1454, 359] on link "add new" at bounding box center [1449, 362] width 47 height 13
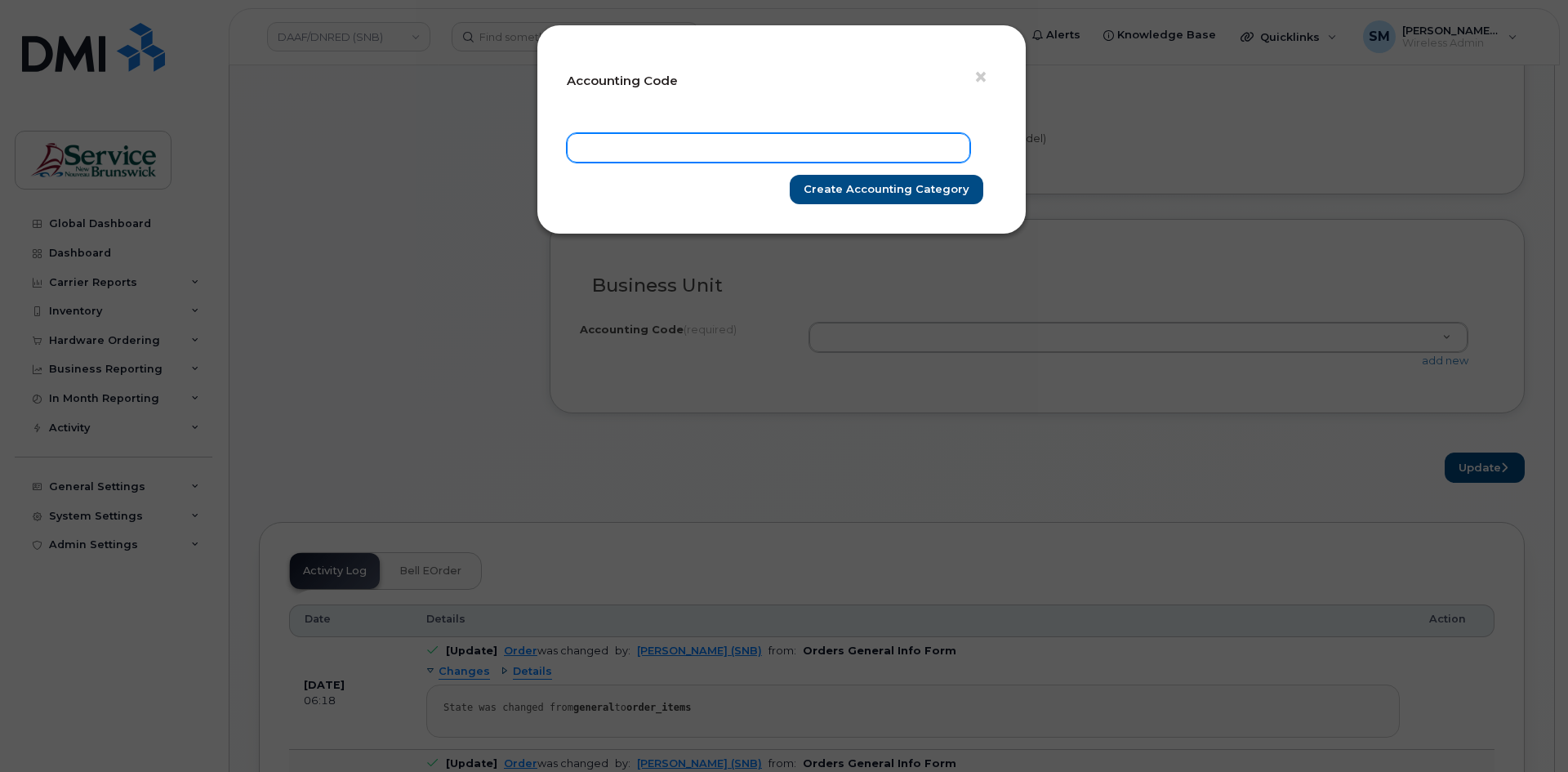
click at [864, 150] on input "text" at bounding box center [768, 148] width 404 height 30
paste input "60.6050.6001.4867.H003.0000.H19102"
type input "60.6050.6001.4867.H003.0000.H19102"
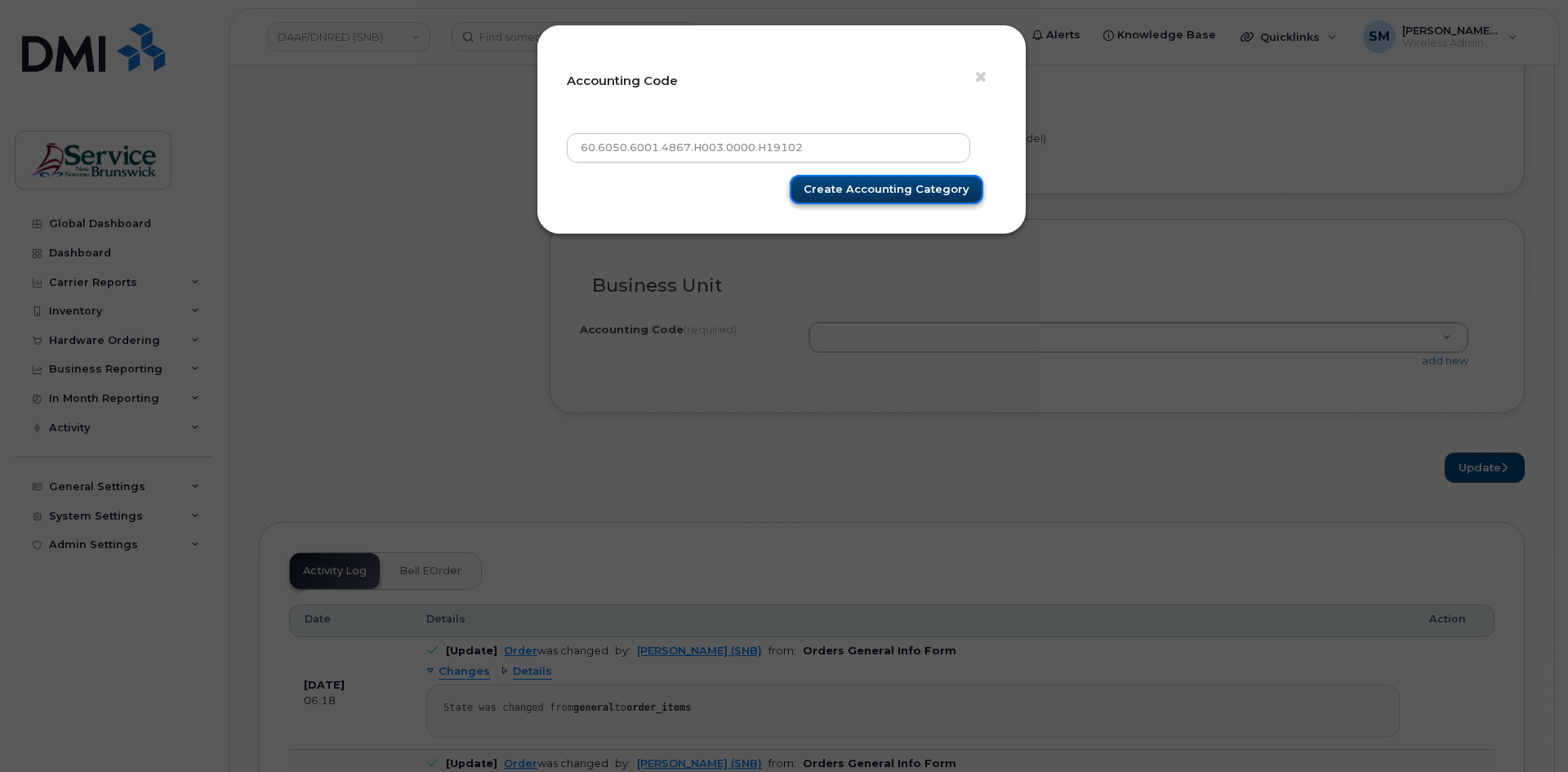
click at [862, 179] on input "Create Accounting category" at bounding box center [886, 190] width 194 height 31
type input "Create Accounting category"
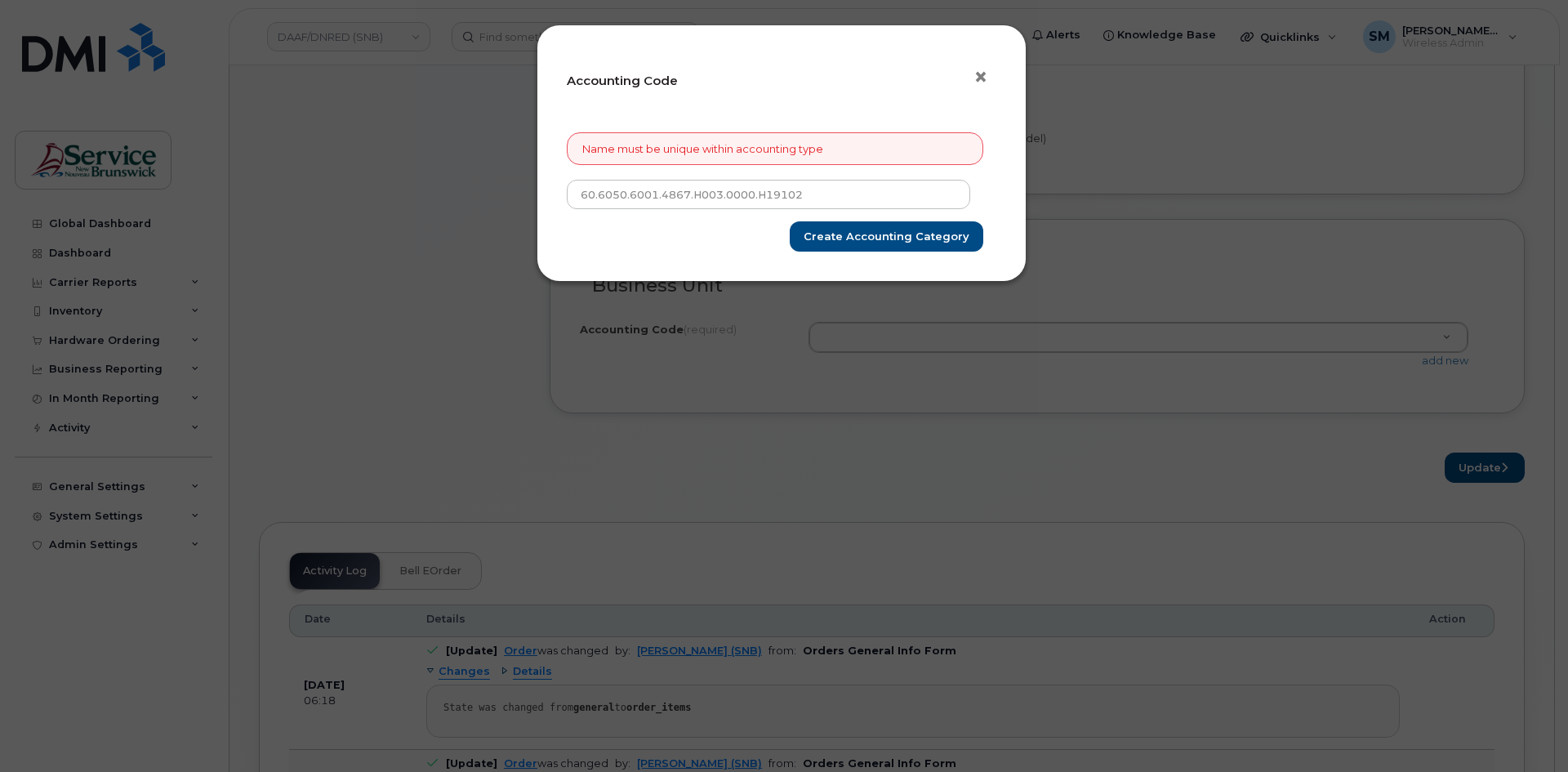
click at [987, 69] on span "×" at bounding box center [980, 78] width 14 height 31
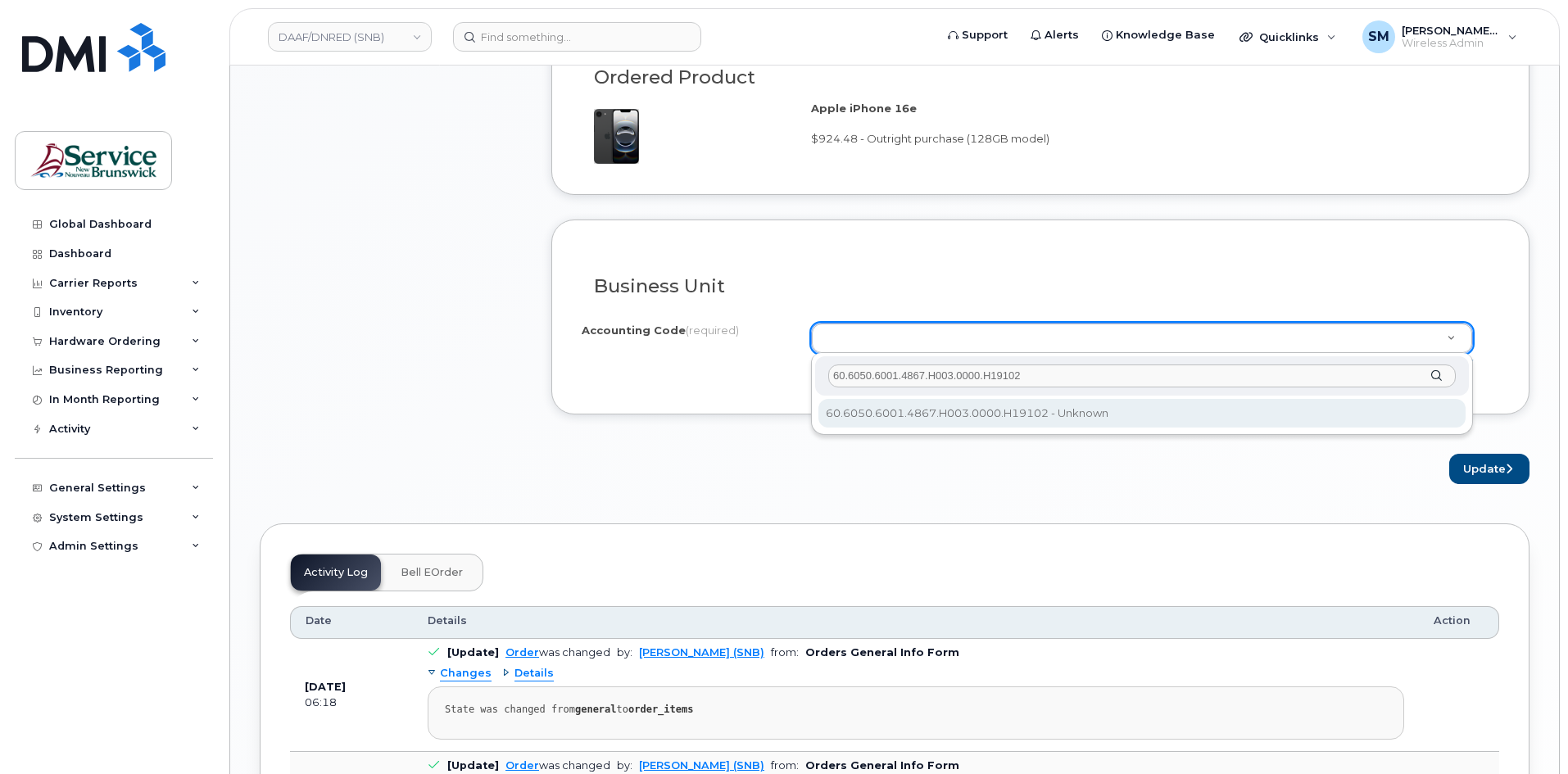
type input "60.6050.6001.4867.H003.0000.H19102"
select select "60.6050.6001.4867.H003.0000.H19102"
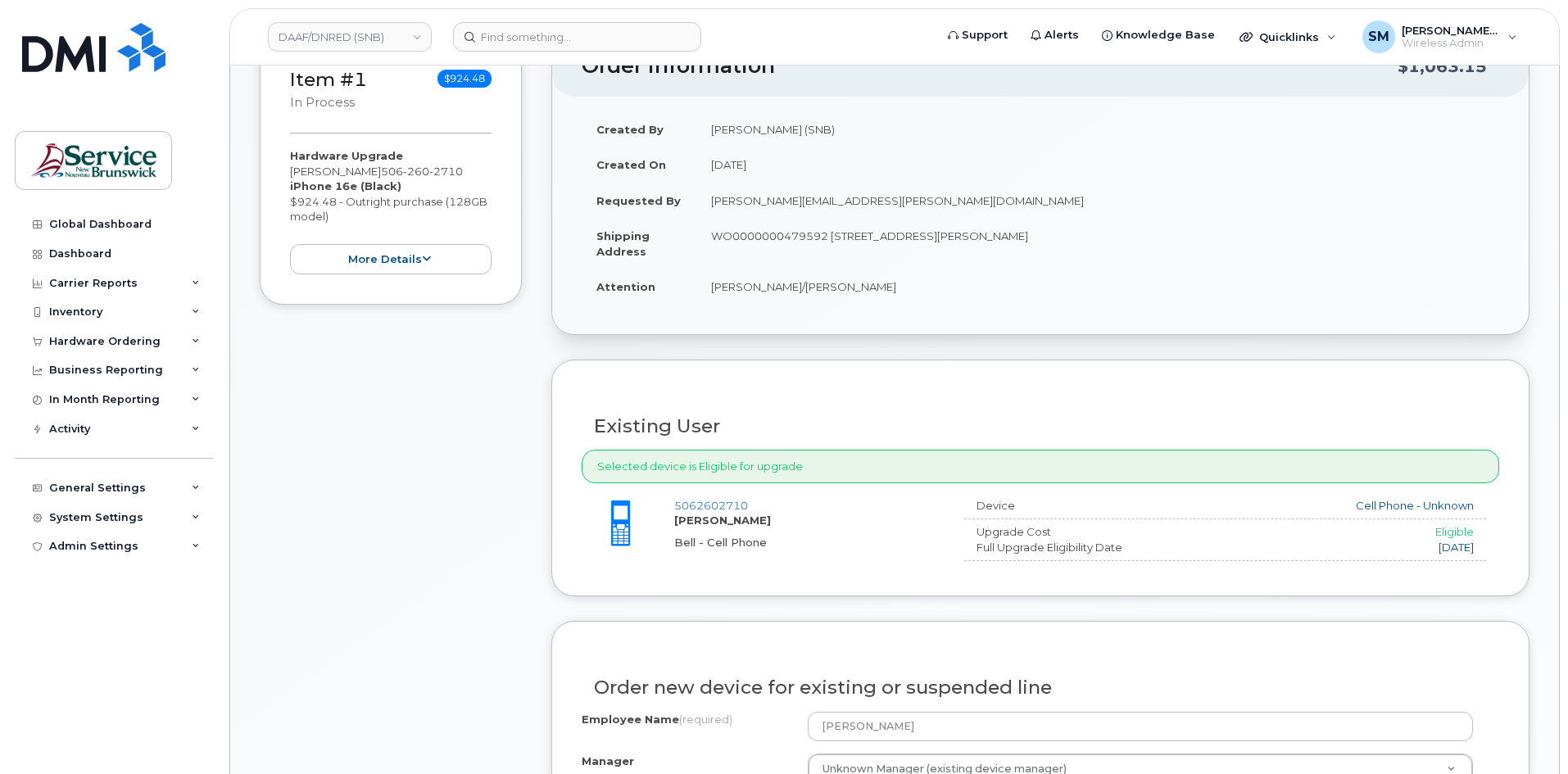
scroll to position [410, 0]
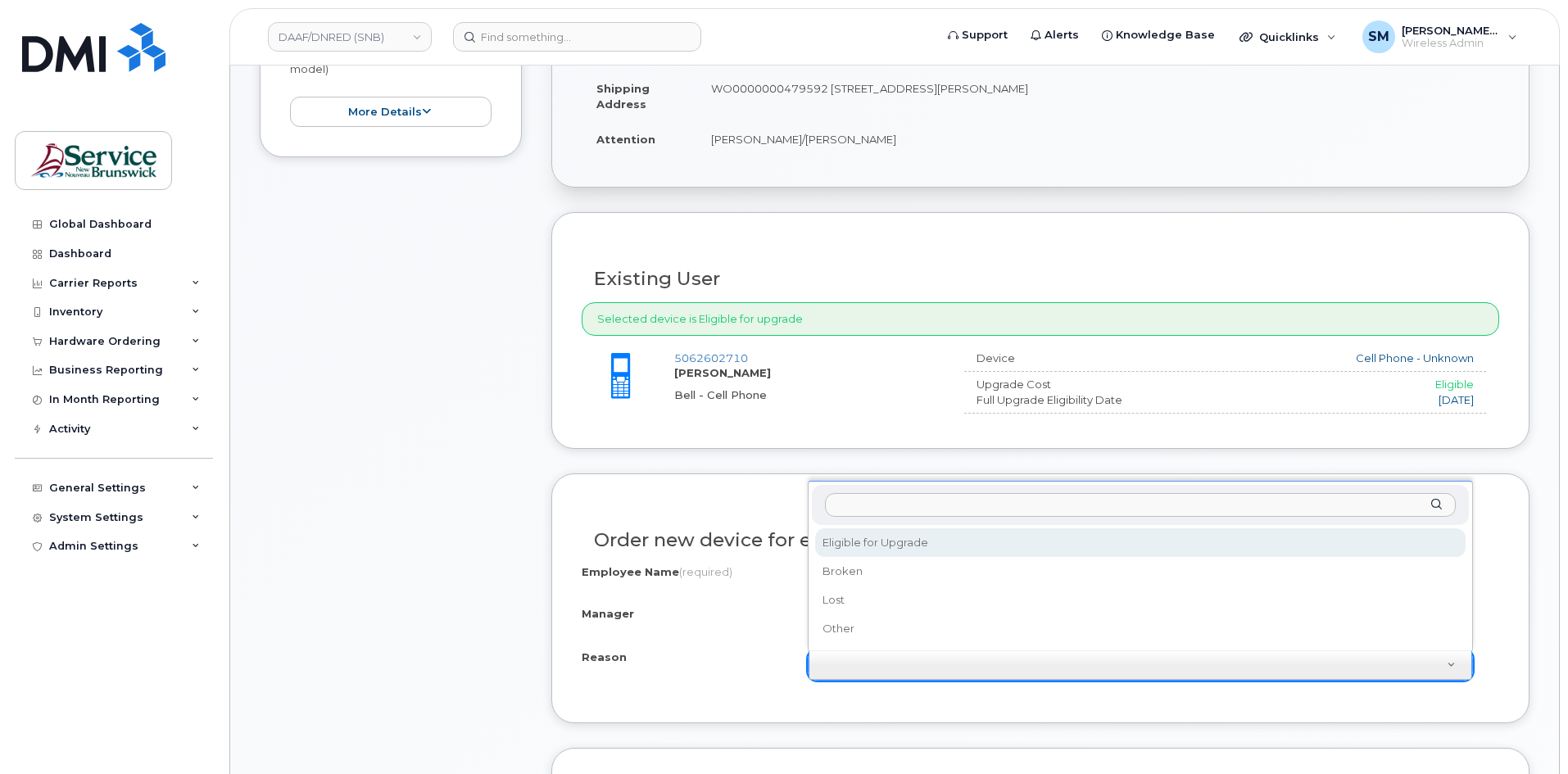
select select "eligible_for_upgrade"
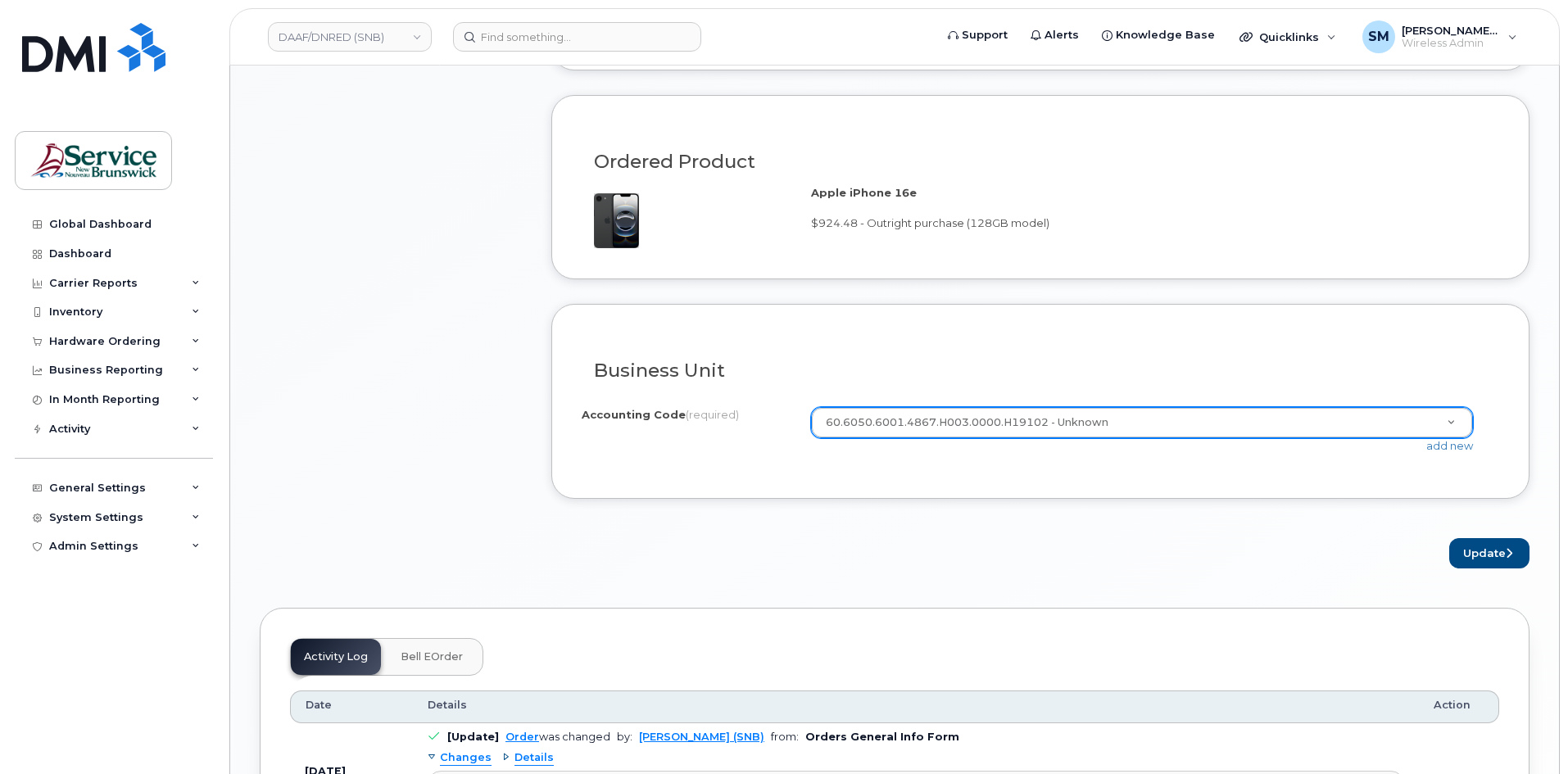
scroll to position [1064, 0]
click at [1483, 549] on button "Update" at bounding box center [1488, 551] width 80 height 31
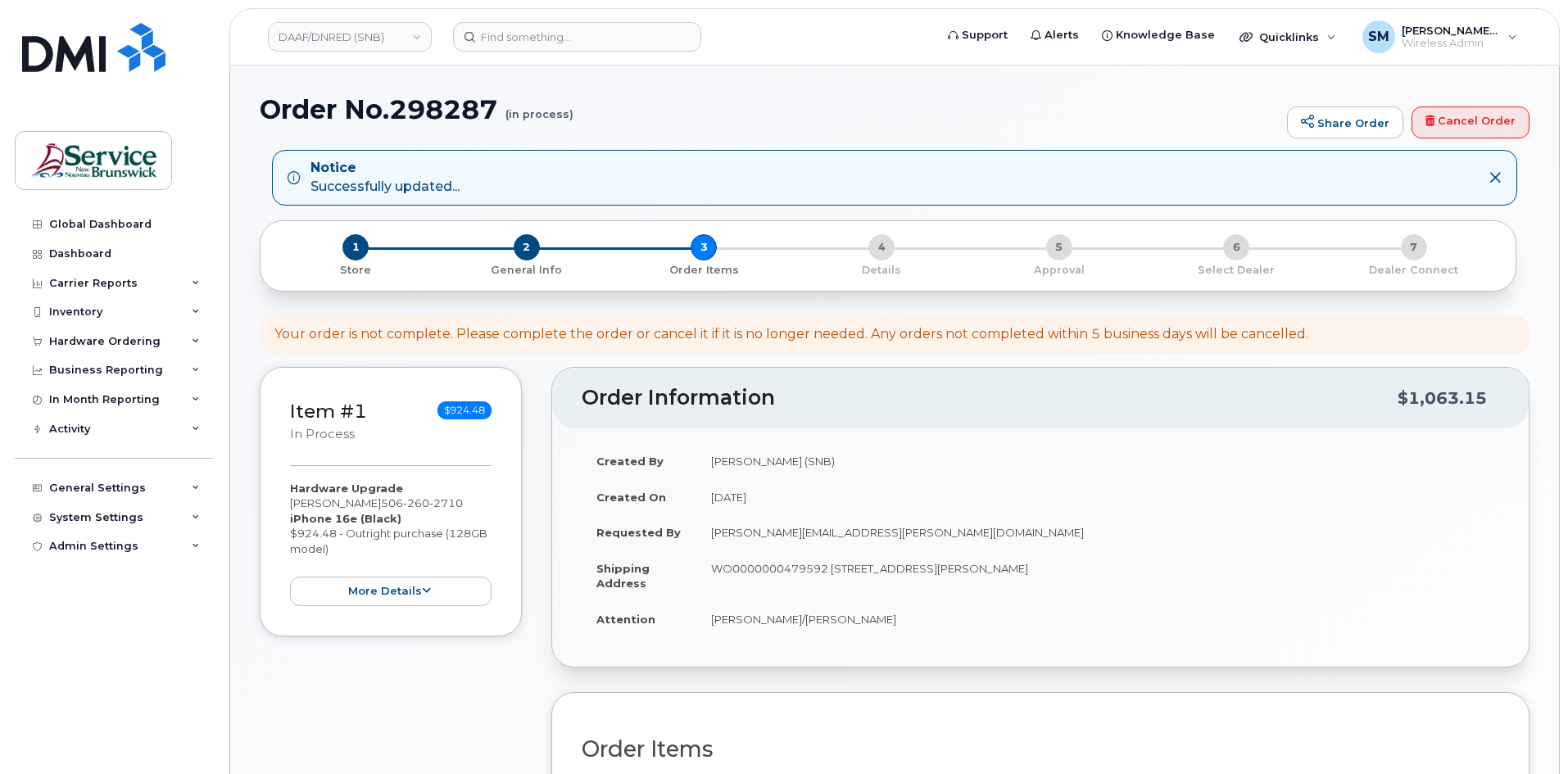
scroll to position [410, 0]
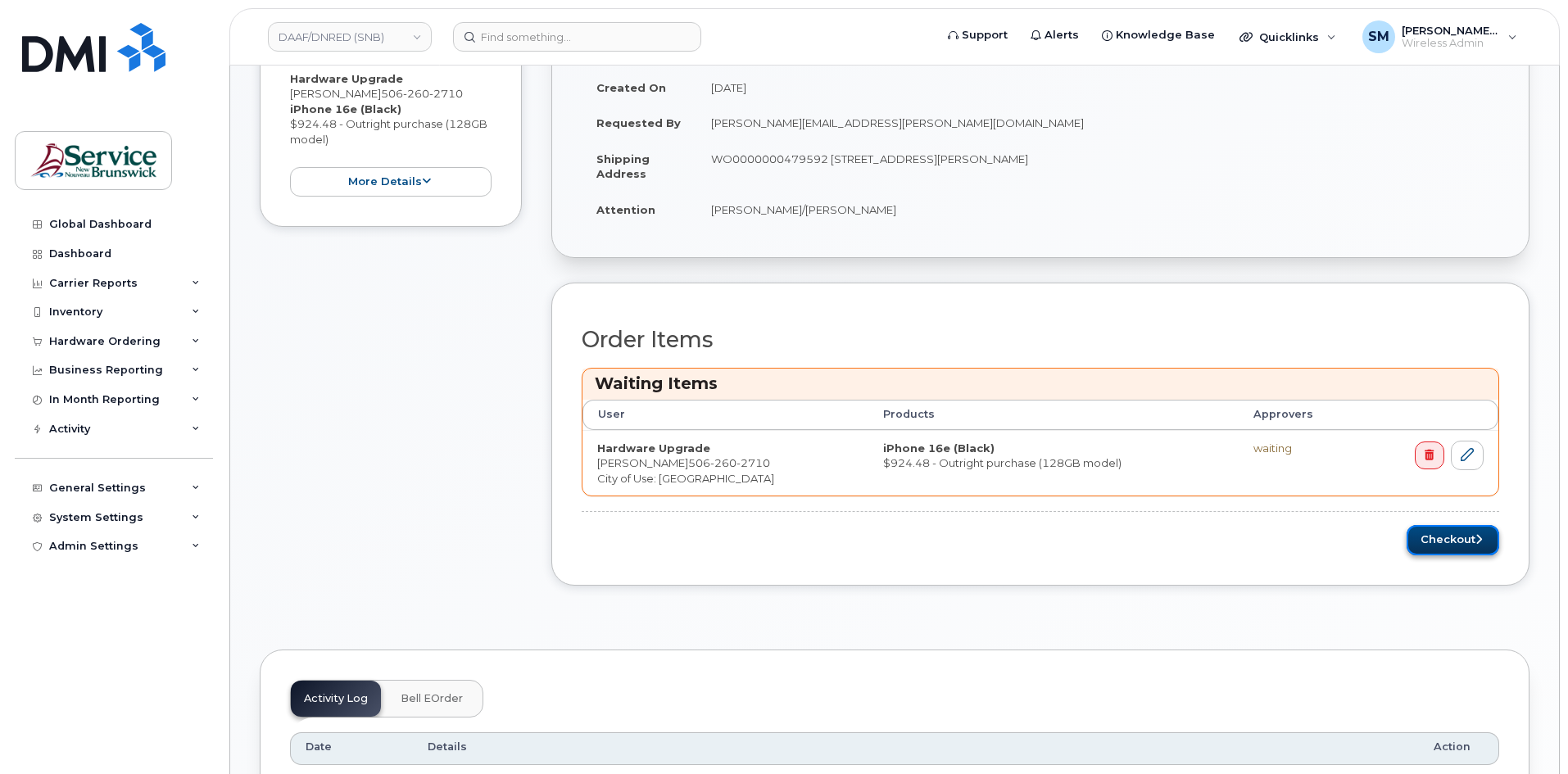
click at [1493, 542] on button "Checkout" at bounding box center [1453, 540] width 92 height 31
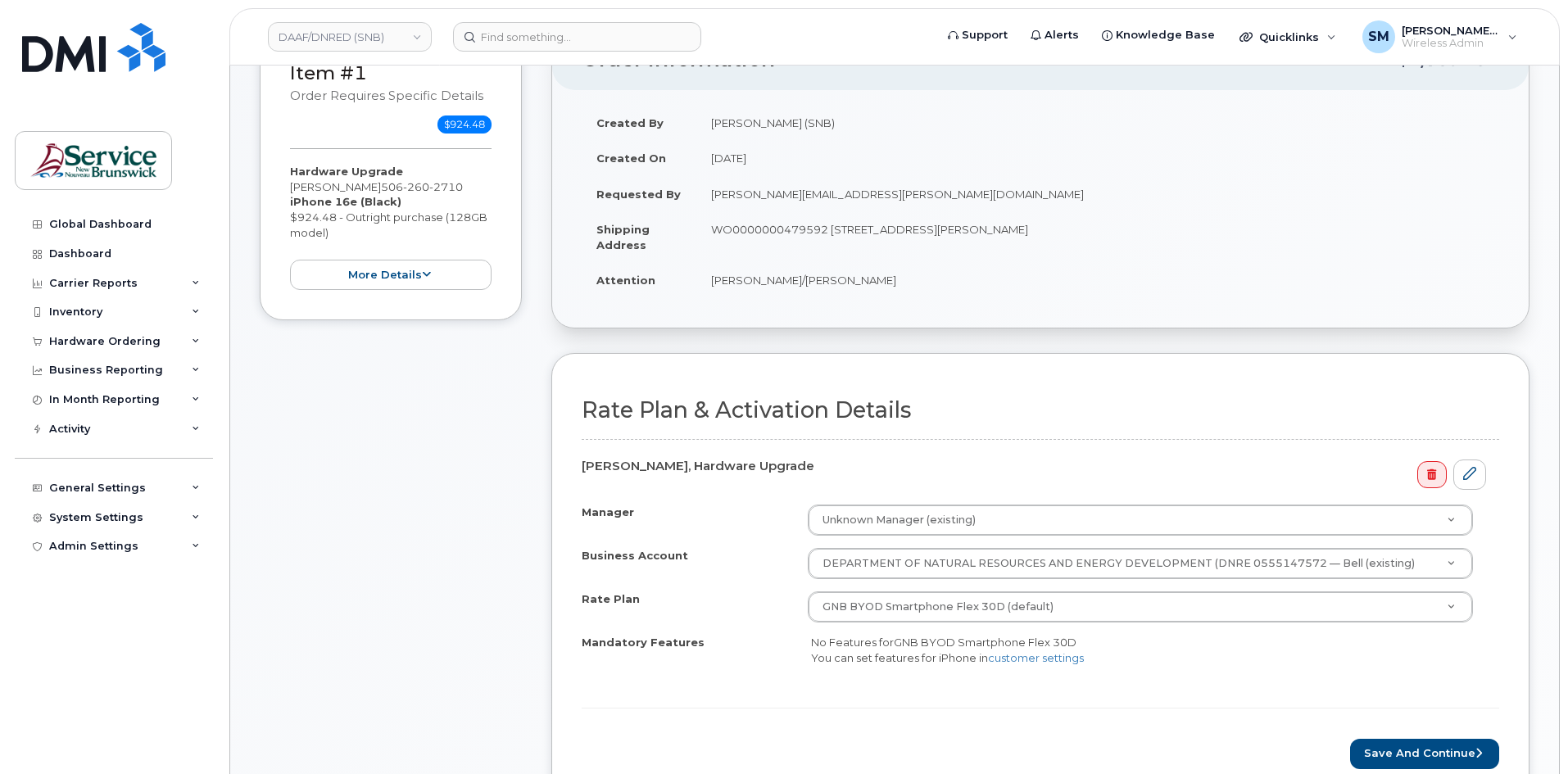
scroll to position [328, 0]
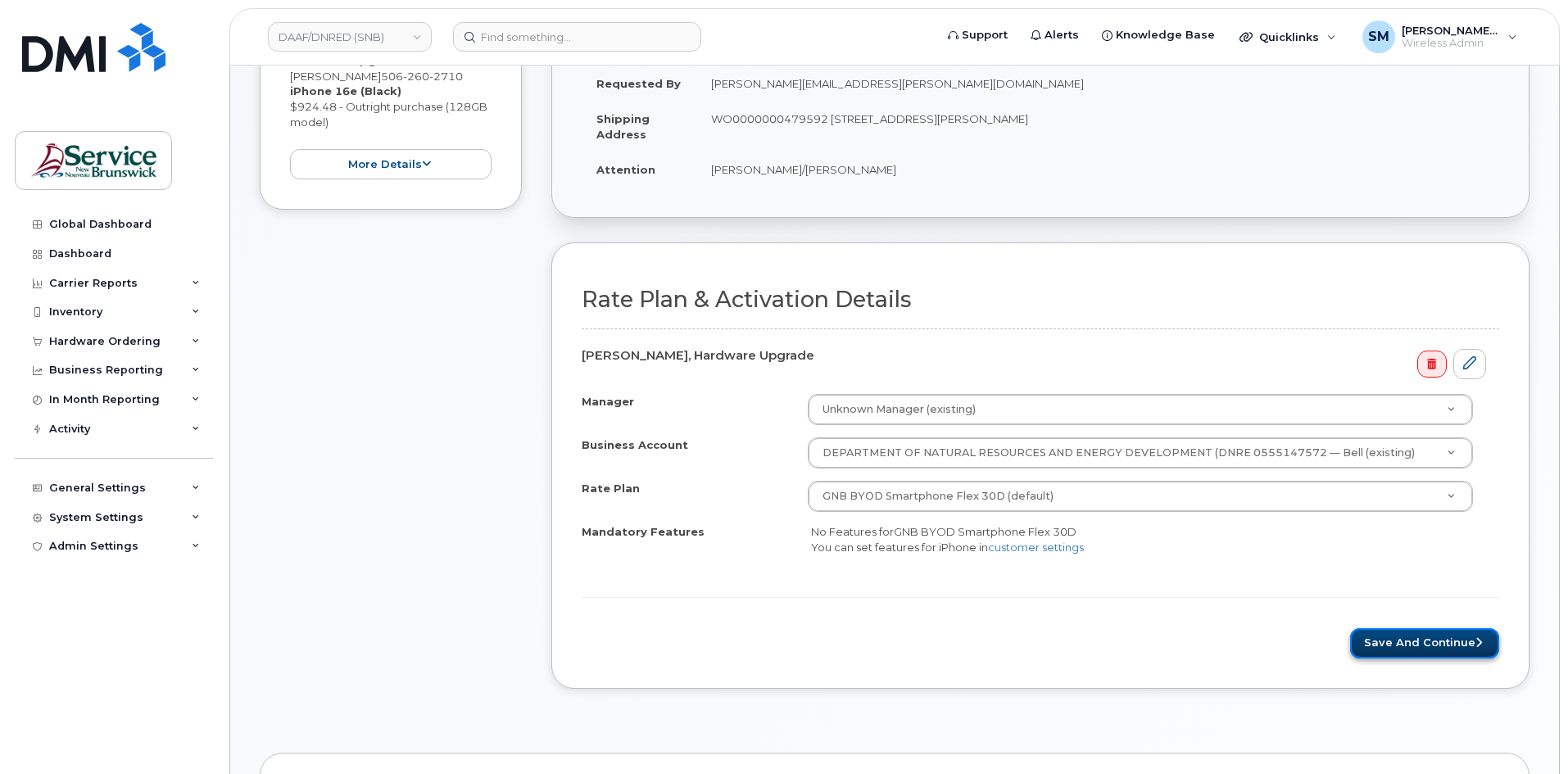
click at [1452, 640] on button "Save and Continue" at bounding box center [1424, 643] width 149 height 31
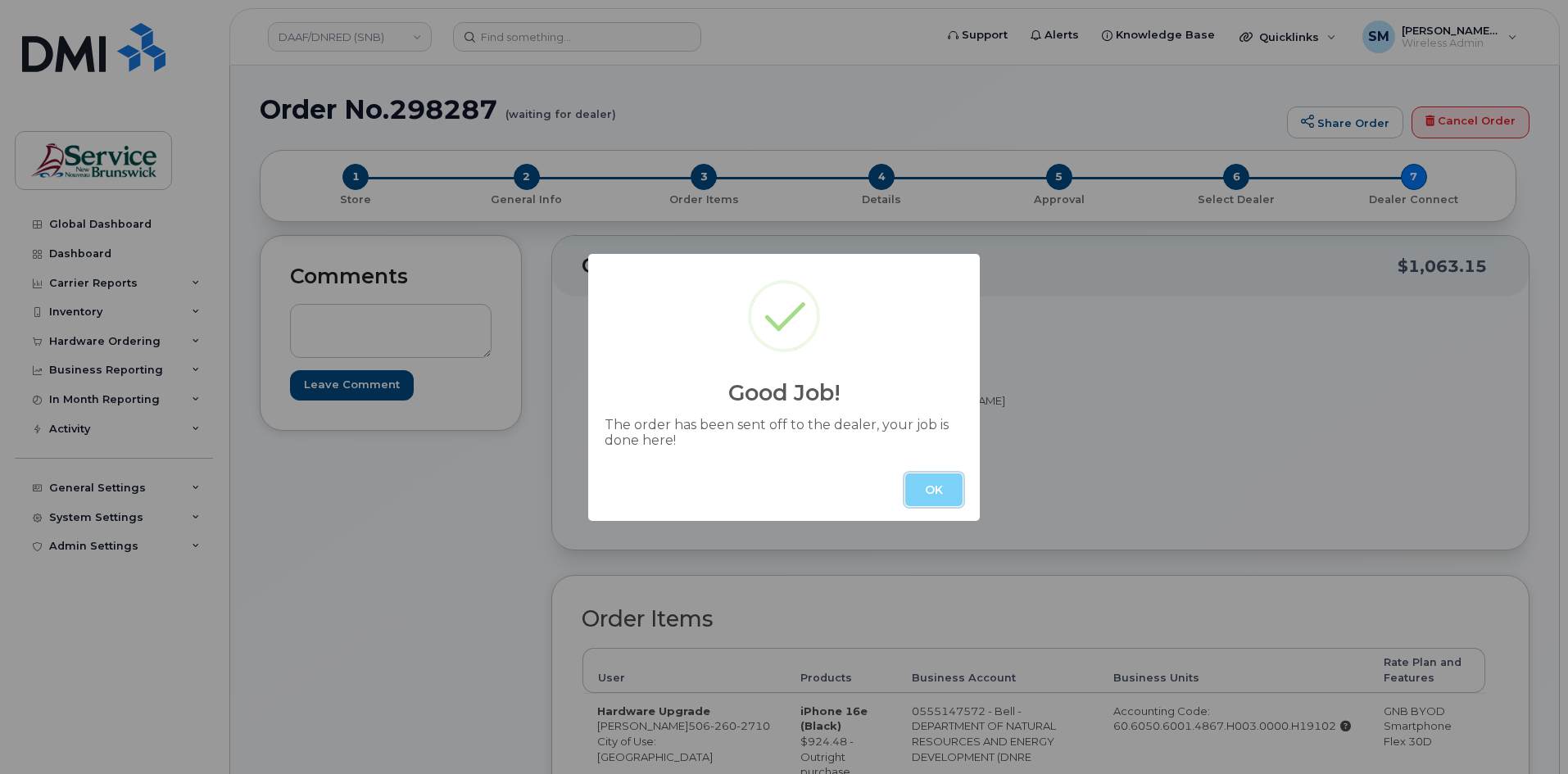
drag, startPoint x: 918, startPoint y: 480, endPoint x: 911, endPoint y: 437, distance: 43.6
click at [918, 480] on button "OK" at bounding box center [934, 489] width 58 height 33
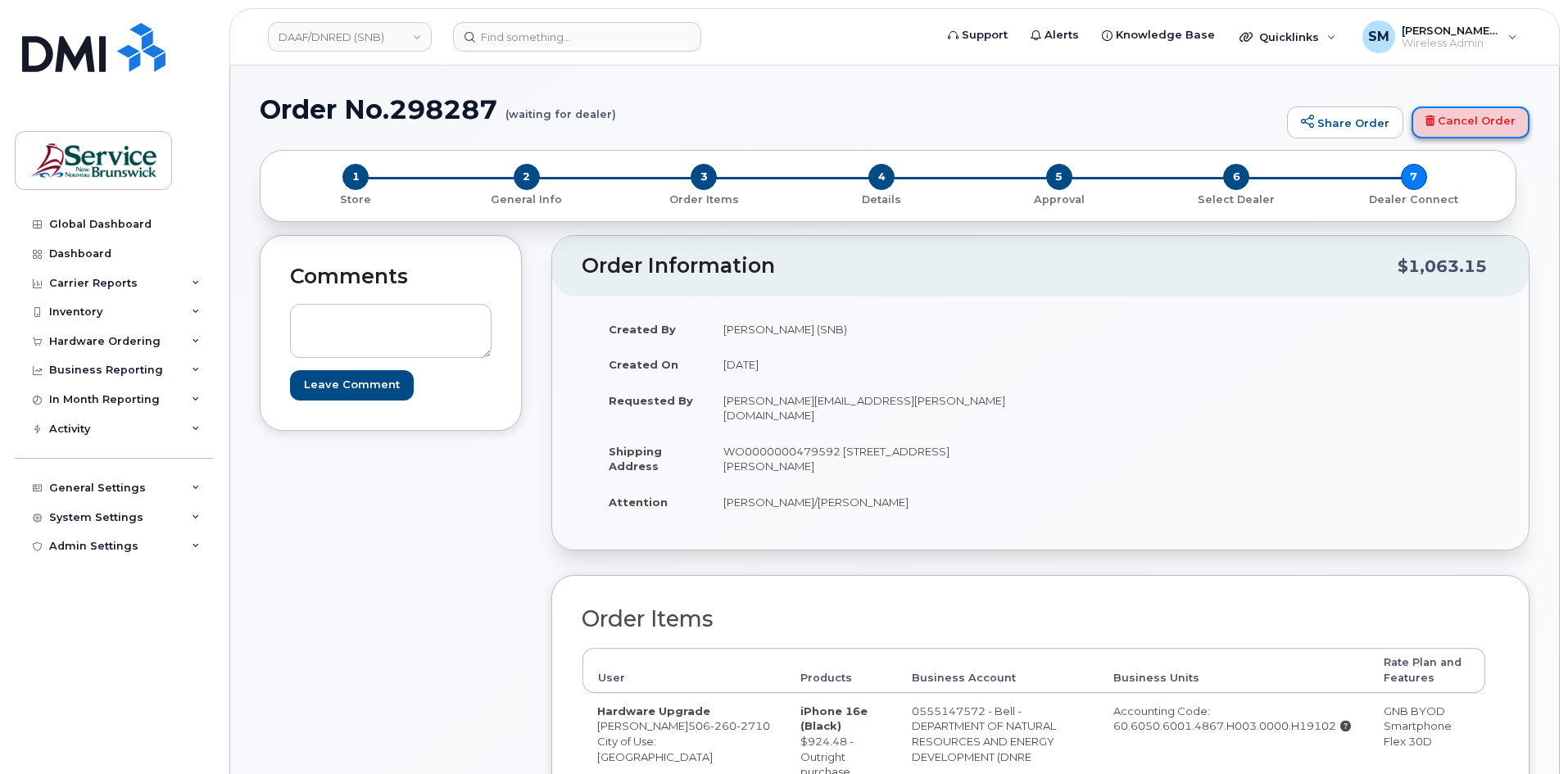
click at [1491, 116] on link "Cancel Order" at bounding box center [1470, 123] width 118 height 33
click at [447, 118] on h1 "Order No.298287 (waiting for dealer)" at bounding box center [769, 110] width 1019 height 29
copy h1 "298287"
